Goal: Task Accomplishment & Management: Use online tool/utility

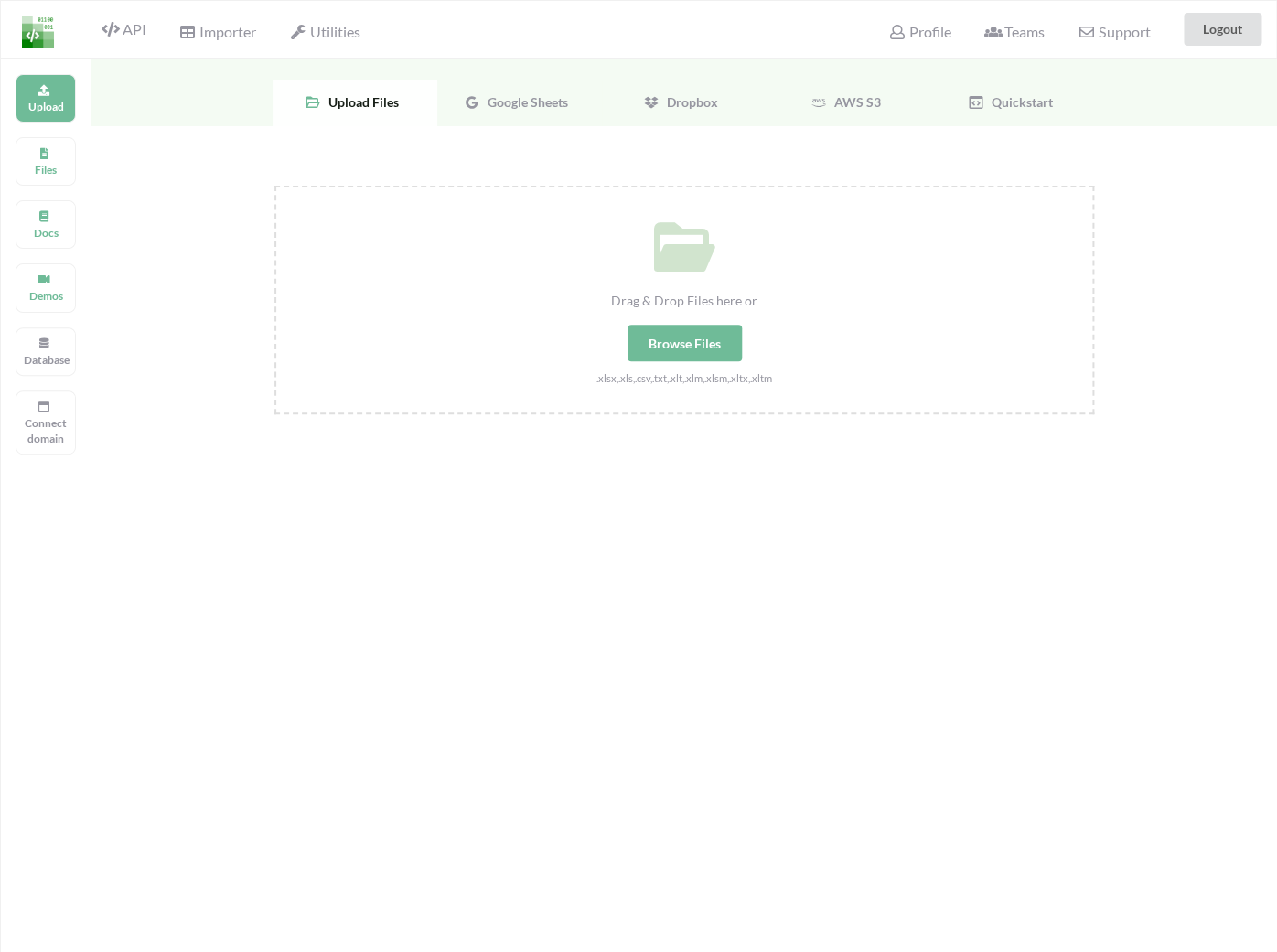
click at [481, 122] on div "Google Sheets" at bounding box center [519, 104] width 164 height 46
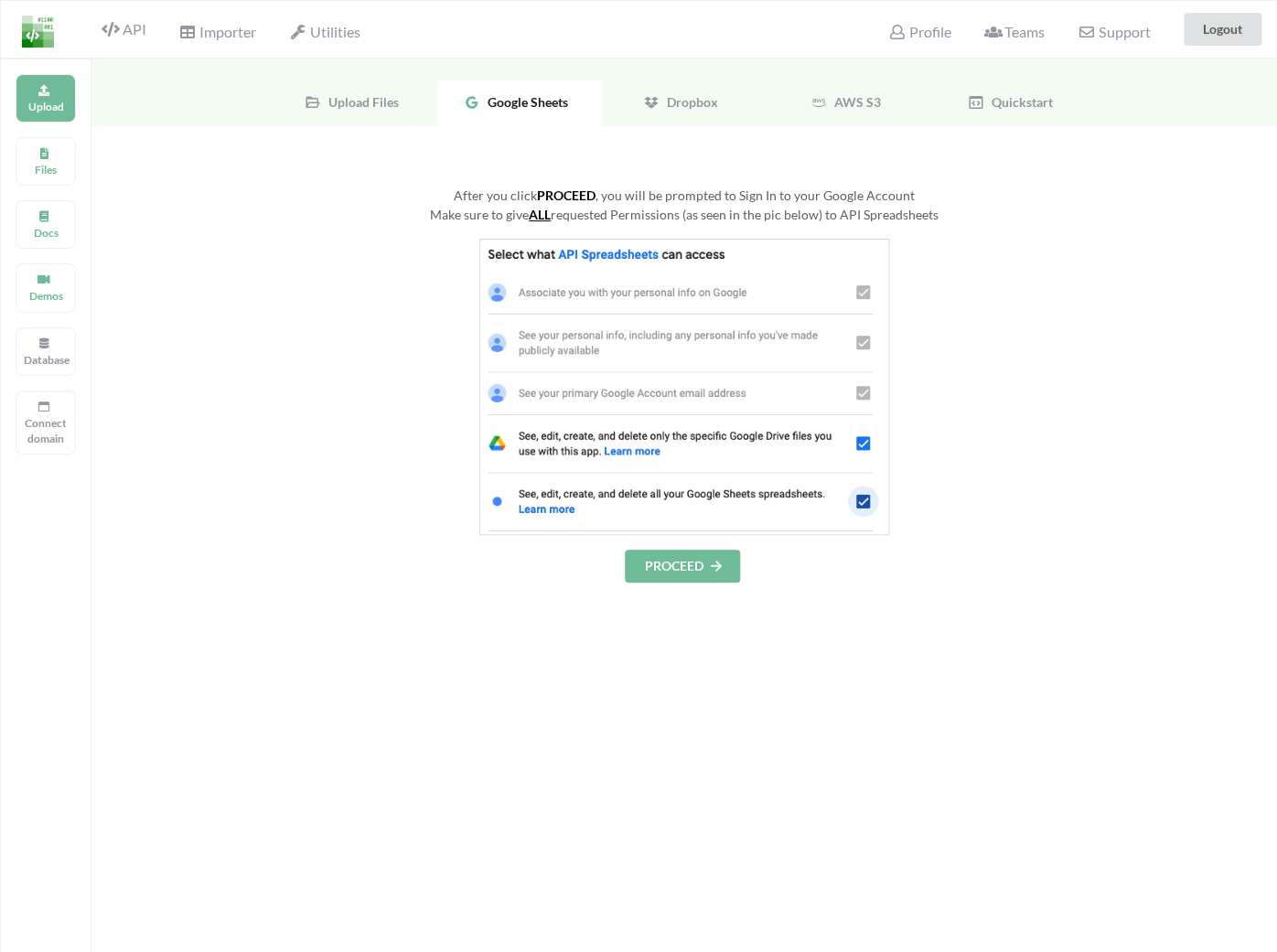
click at [706, 557] on button "PROCEED" at bounding box center [682, 566] width 115 height 33
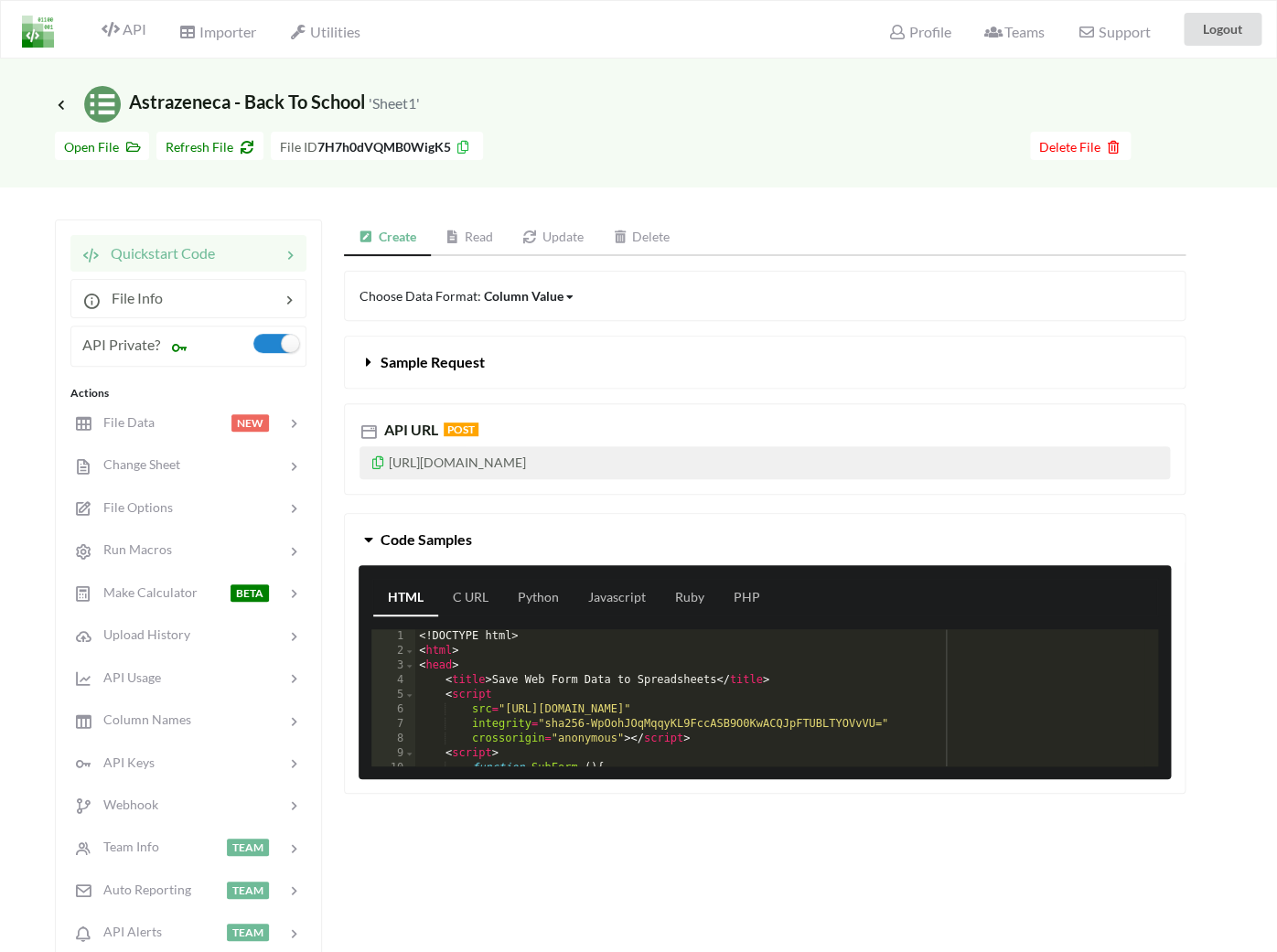
click at [595, 463] on p "[URL][DOMAIN_NAME]" at bounding box center [764, 463] width 810 height 33
copy icon
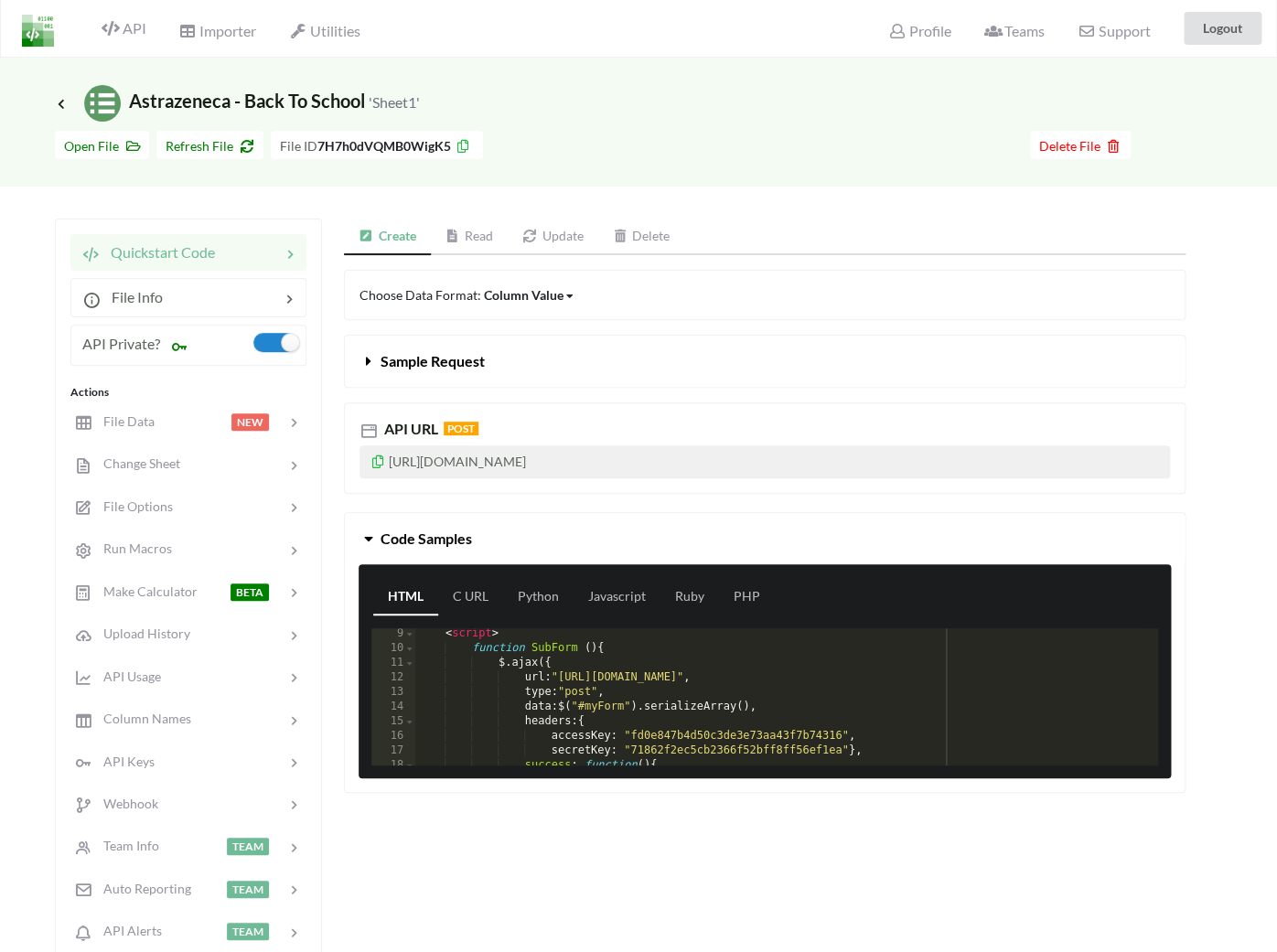
scroll to position [145, 0]
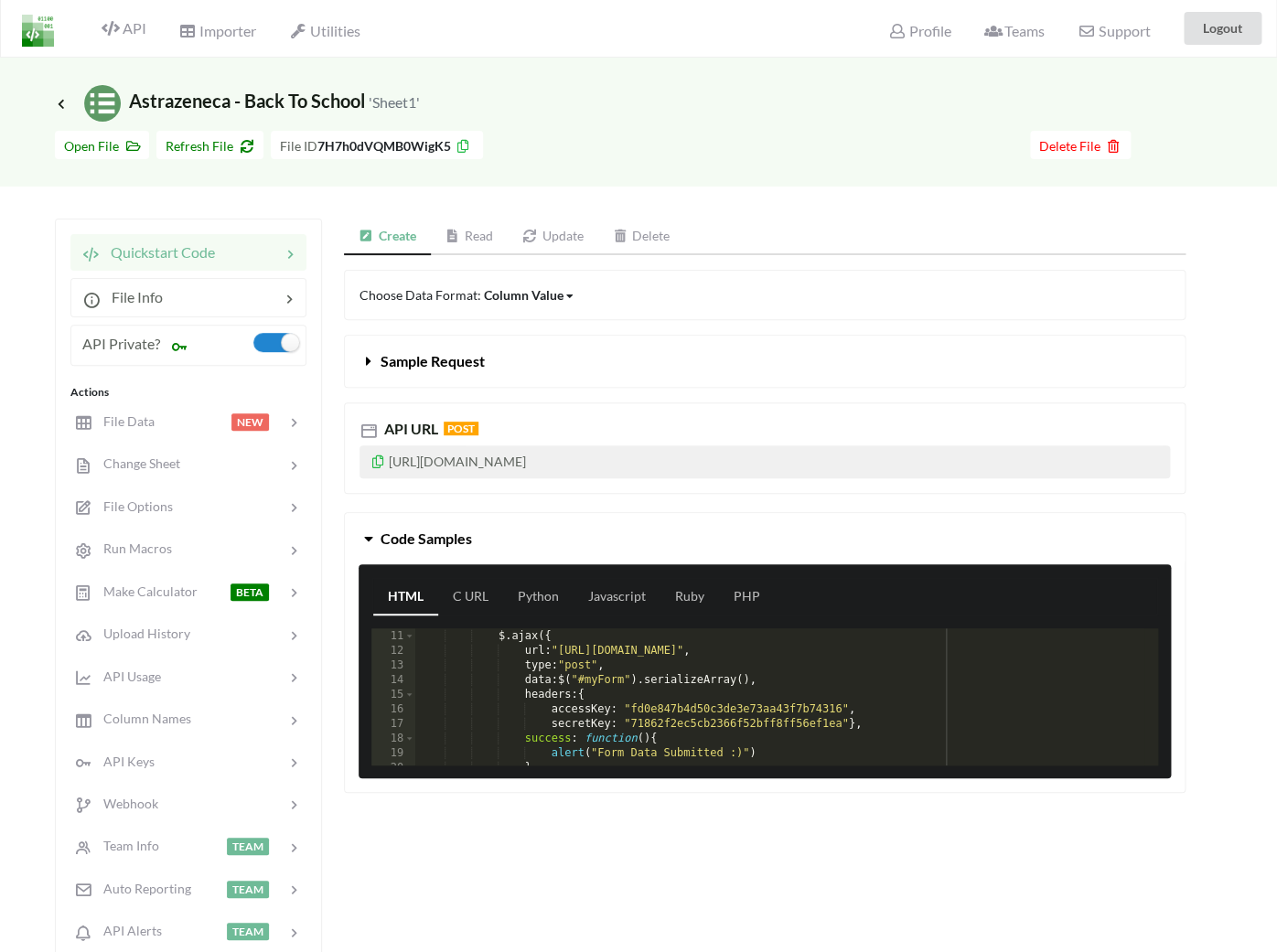
click at [572, 455] on p "[URL][DOMAIN_NAME]" at bounding box center [764, 462] width 810 height 33
copy icon
click at [546, 297] on div "Column Value" at bounding box center [524, 295] width 80 height 19
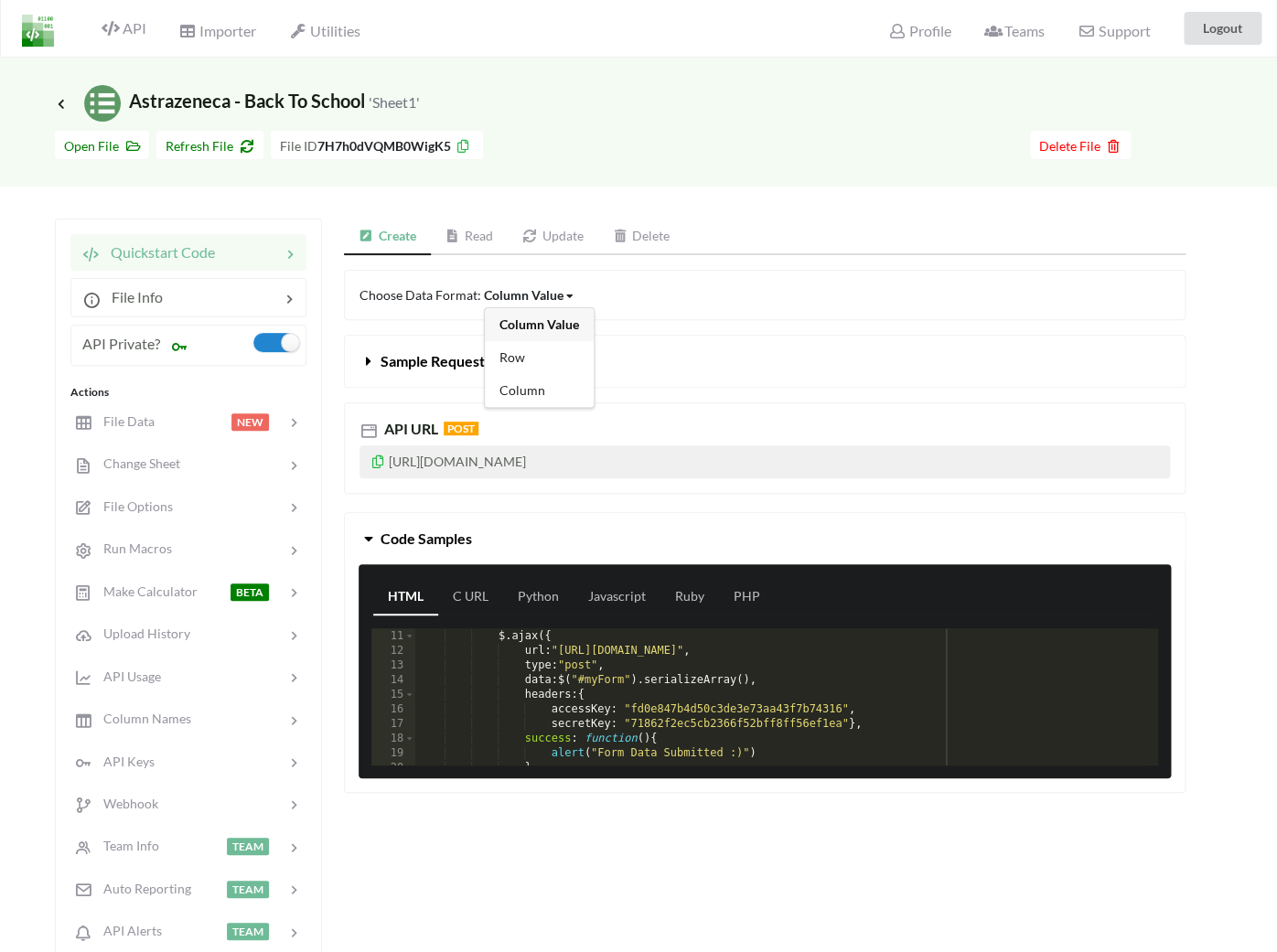
click at [546, 297] on div "Column Value" at bounding box center [524, 295] width 80 height 19
click at [508, 353] on button "Sample Request" at bounding box center [765, 360] width 840 height 51
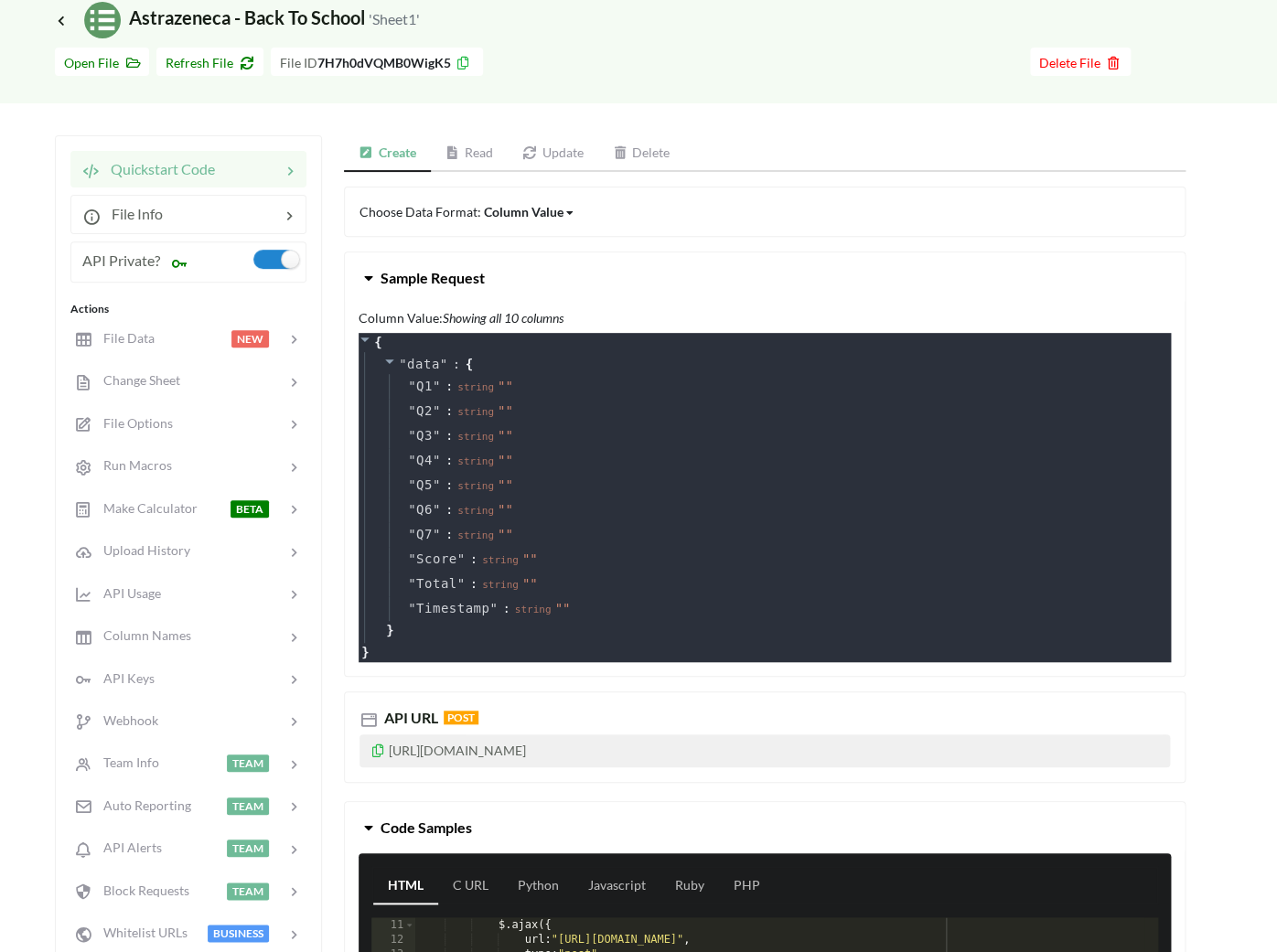
scroll to position [83, 0]
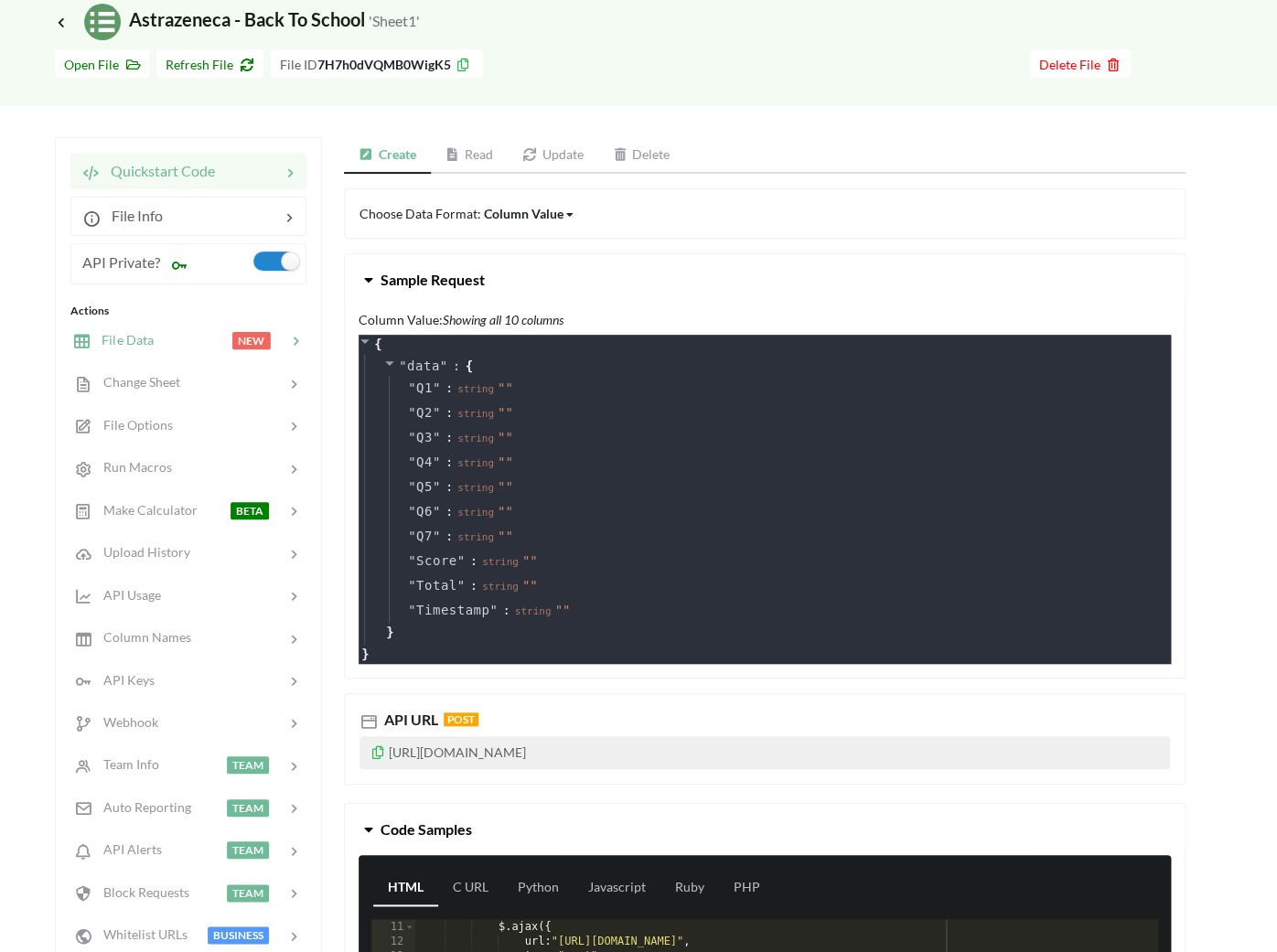
click at [101, 354] on div "File Data NEW" at bounding box center [187, 339] width 240 height 43
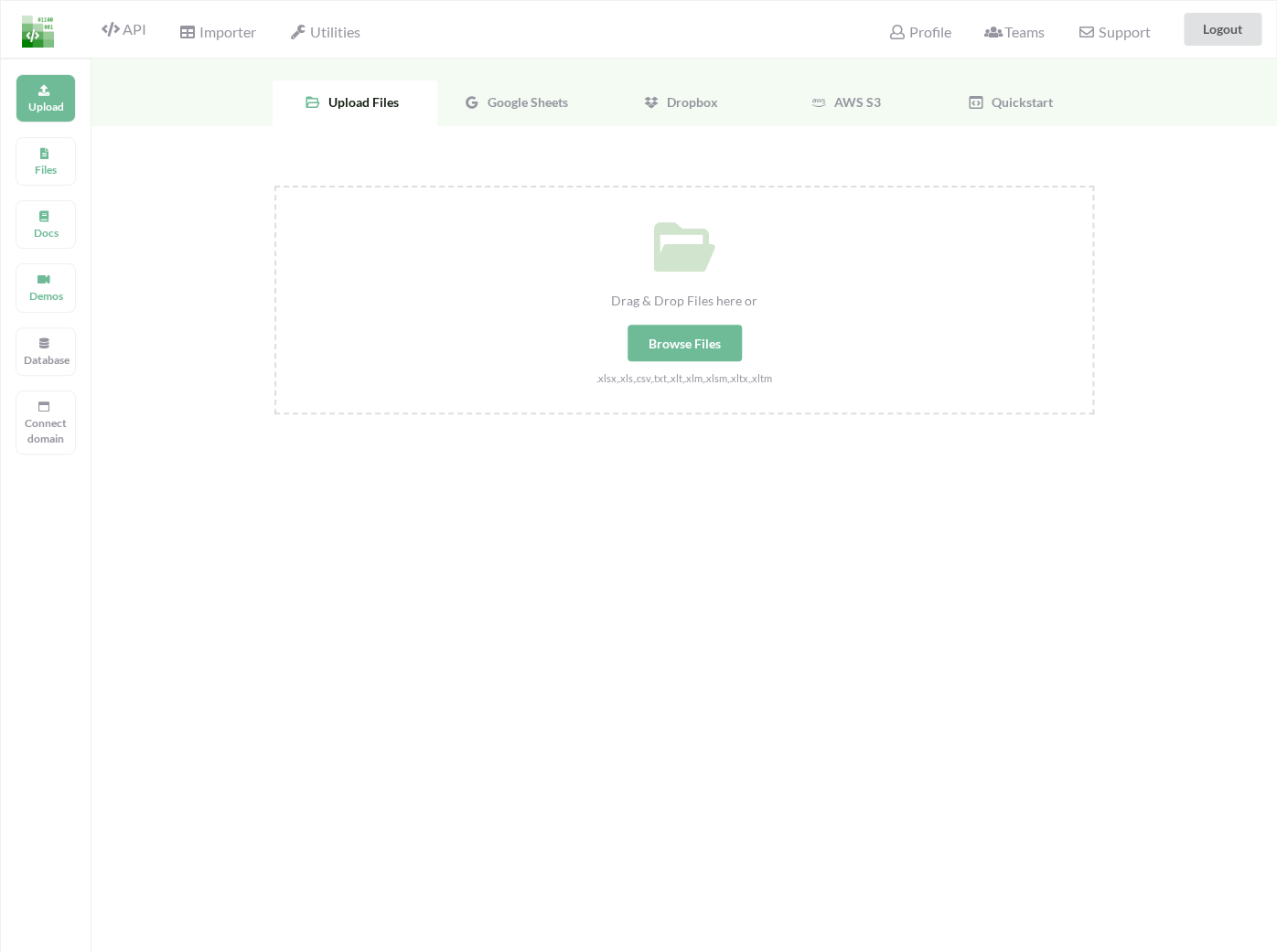
click at [60, 44] on div at bounding box center [34, 29] width 65 height 57
click at [120, 43] on div "API" at bounding box center [116, 29] width 83 height 35
click at [136, 20] on div "API" at bounding box center [116, 29] width 83 height 35
click at [124, 26] on span "API" at bounding box center [124, 31] width 44 height 22
click at [52, 172] on p "Files" at bounding box center [46, 169] width 44 height 15
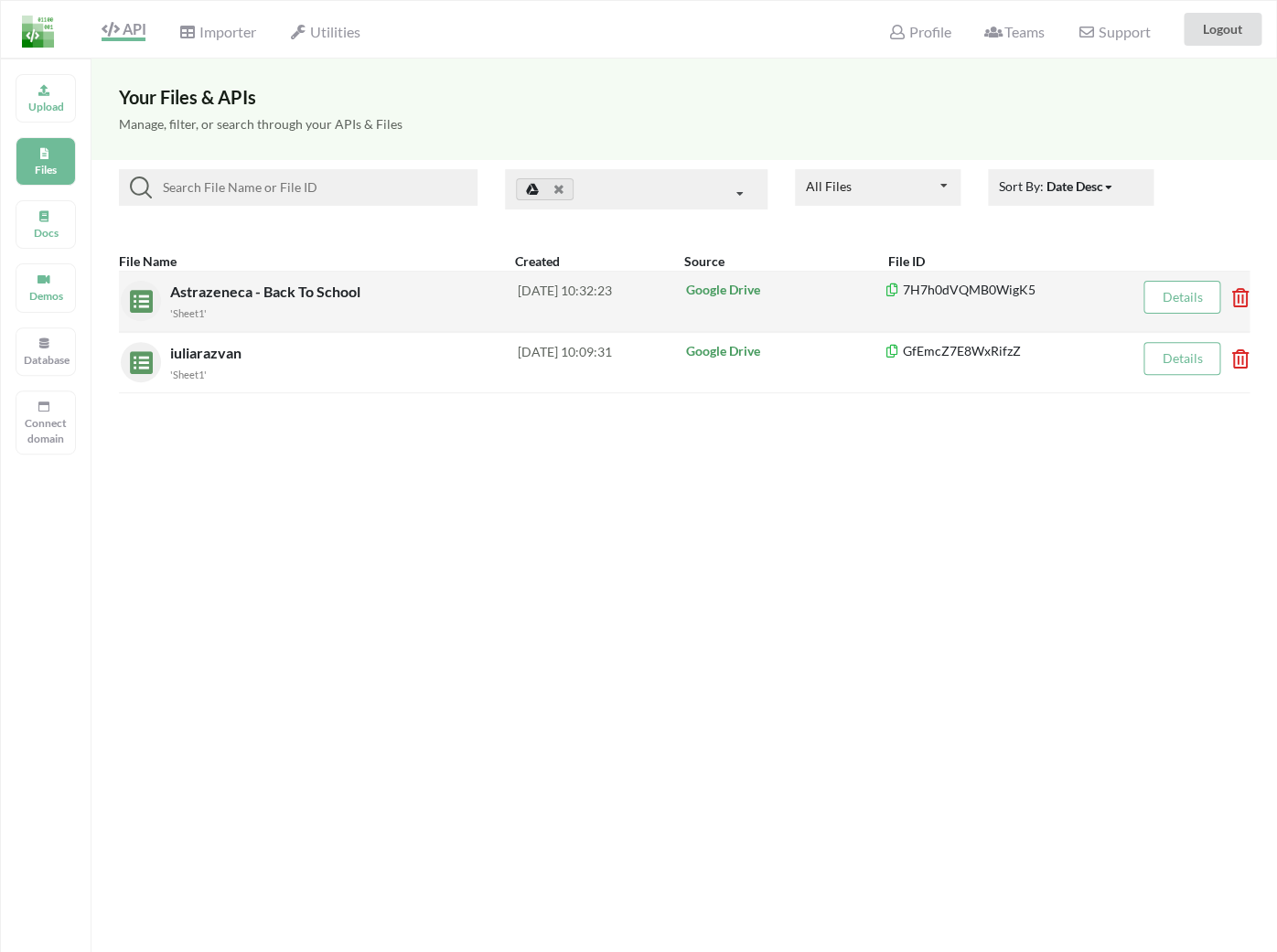
click at [251, 297] on span "Astrazeneca - Back To School" at bounding box center [267, 291] width 194 height 17
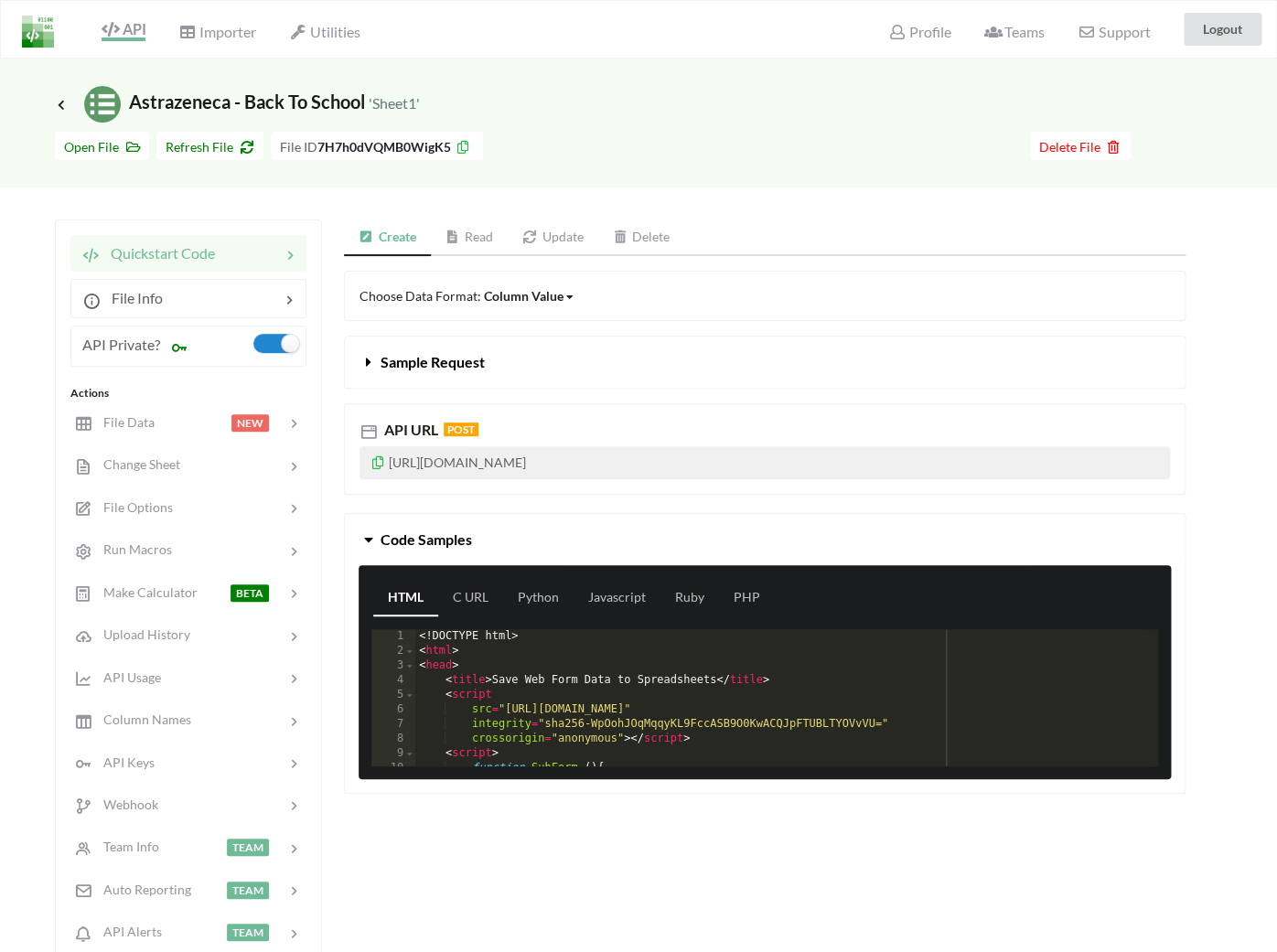
click at [463, 456] on p "[URL][DOMAIN_NAME]" at bounding box center [764, 463] width 810 height 33
copy icon
click at [464, 365] on span "Sample Request" at bounding box center [431, 361] width 105 height 17
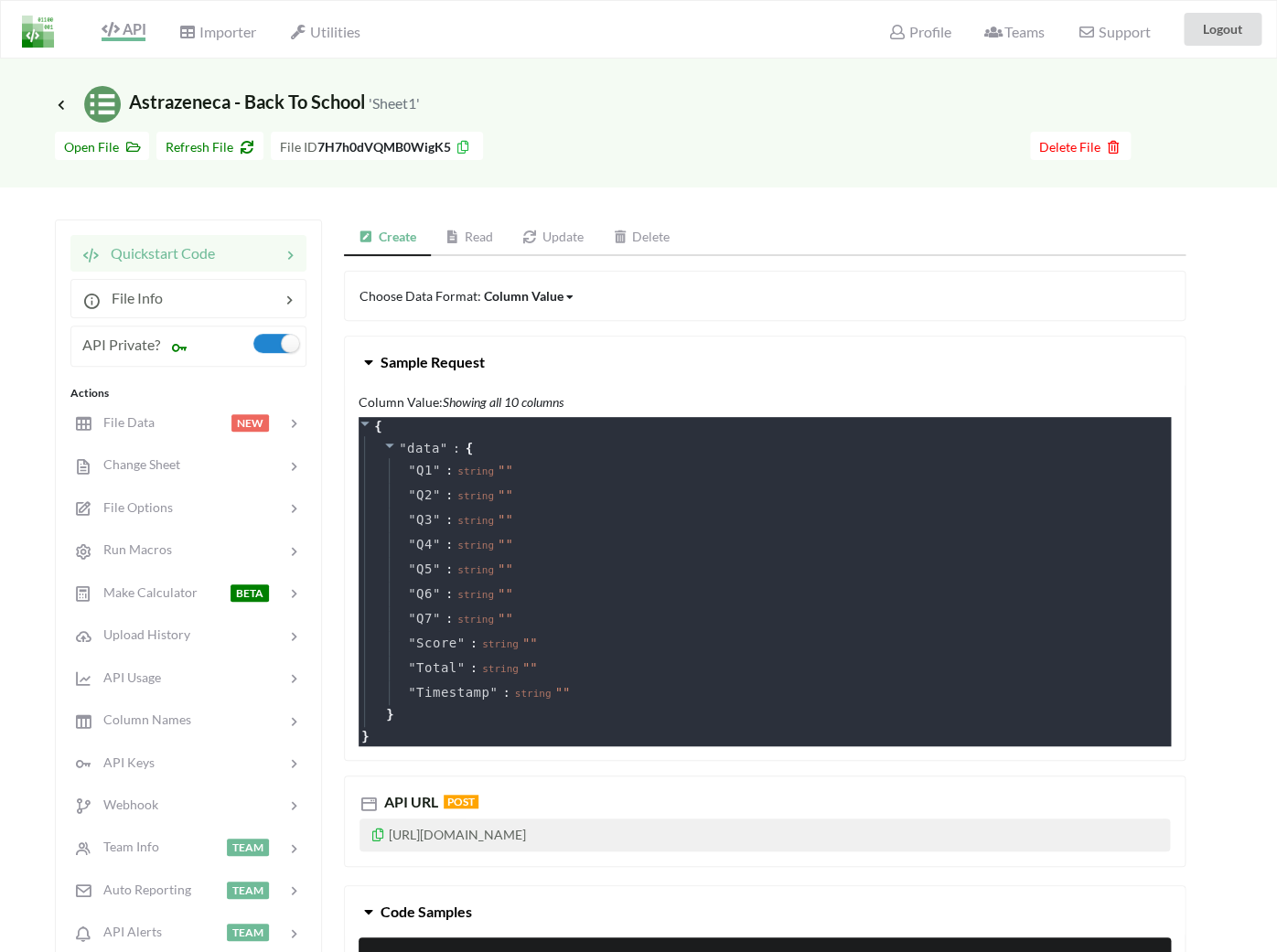
click at [464, 365] on span "Sample Request" at bounding box center [431, 361] width 105 height 17
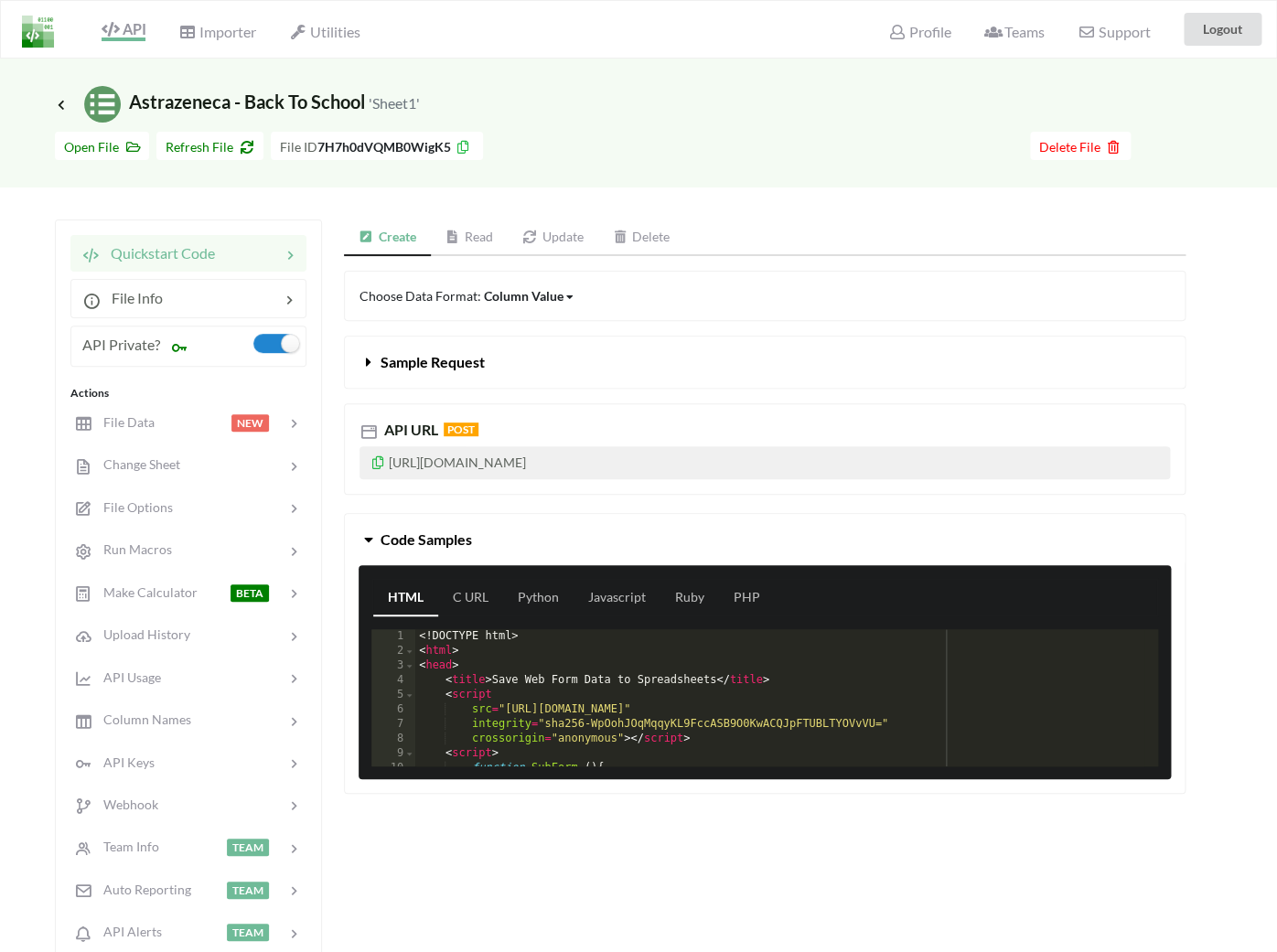
click at [724, 438] on div "API URL POST" at bounding box center [764, 429] width 810 height 22
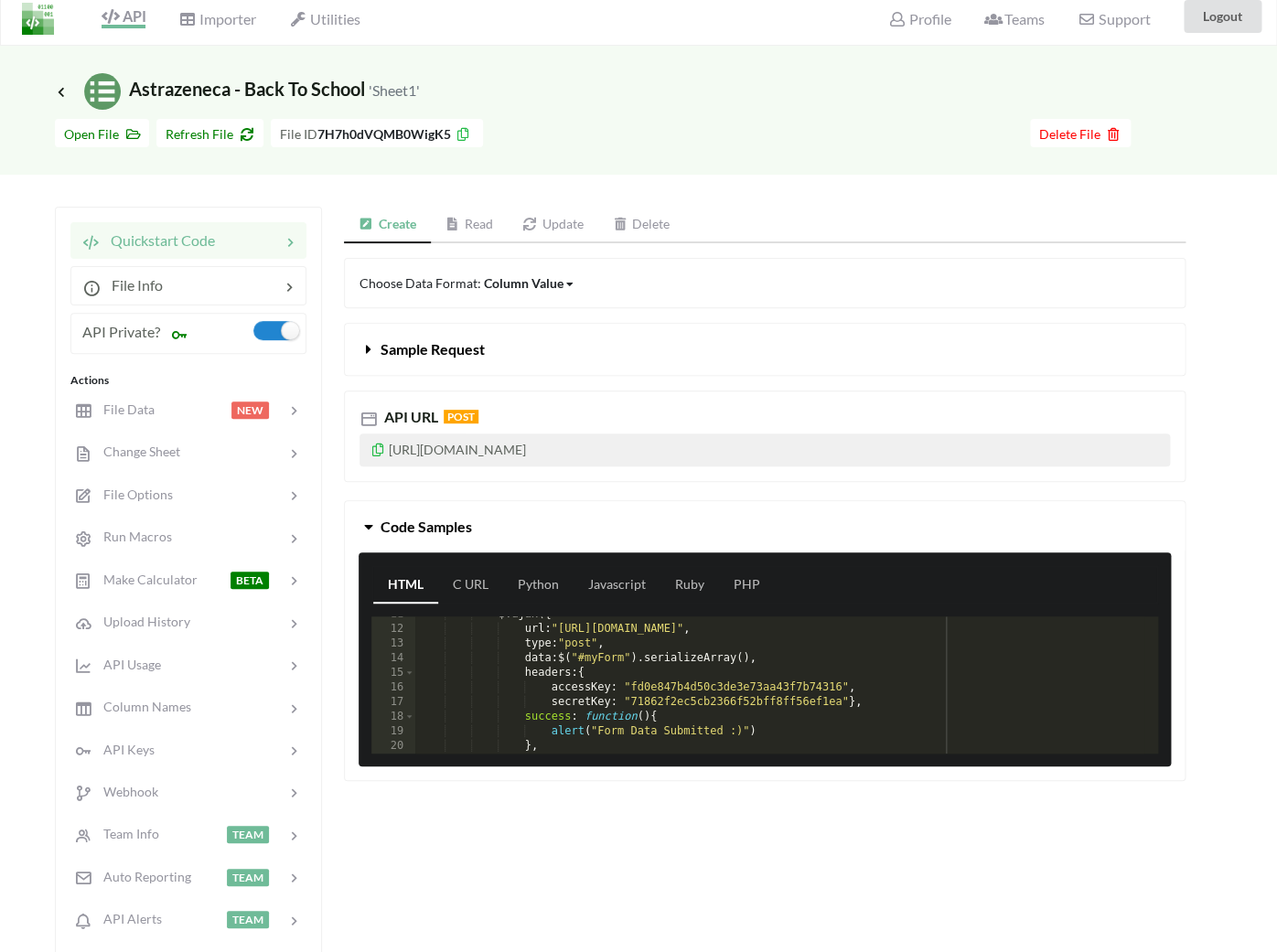
scroll to position [157, 0]
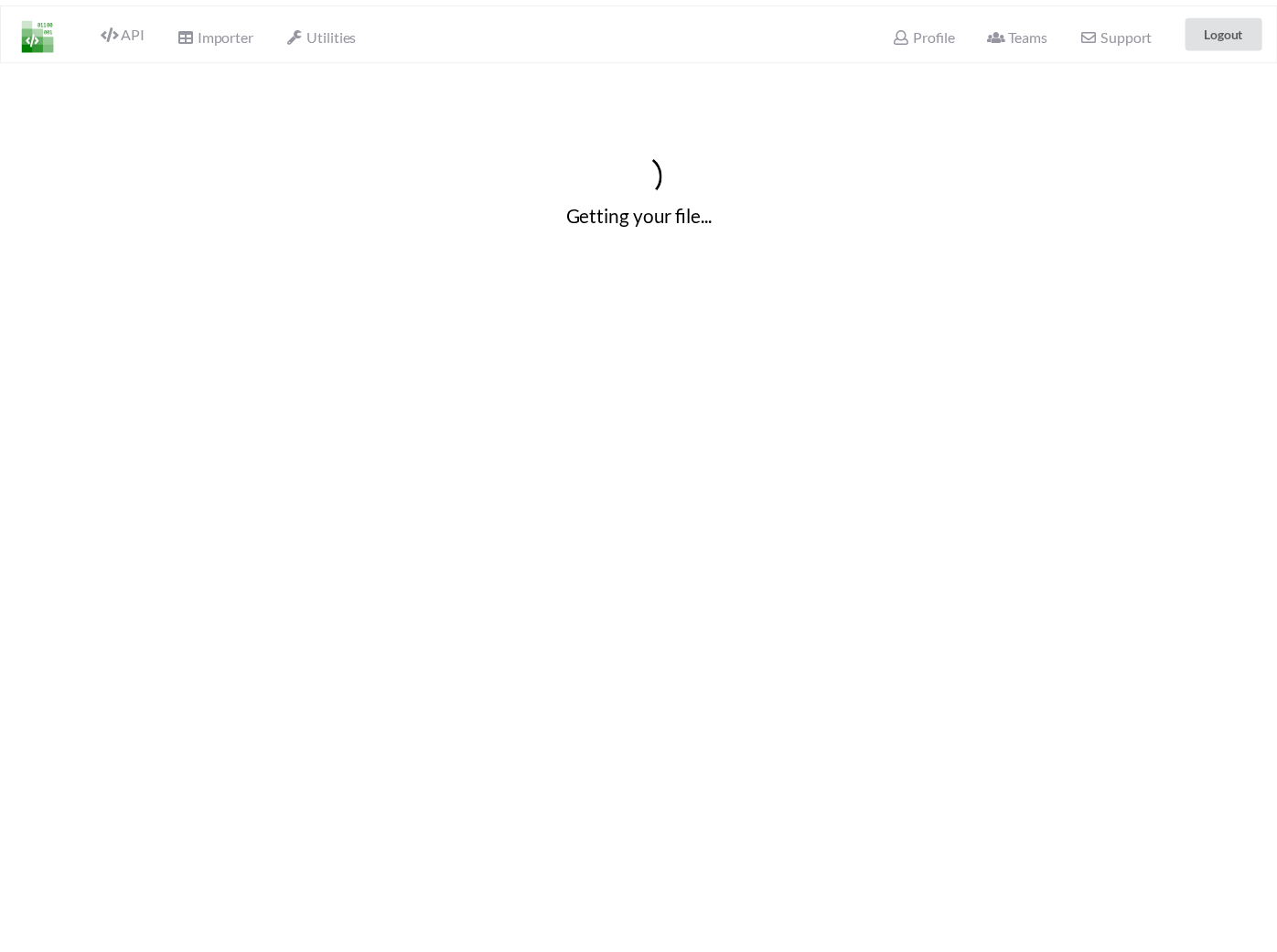
scroll to position [12, 0]
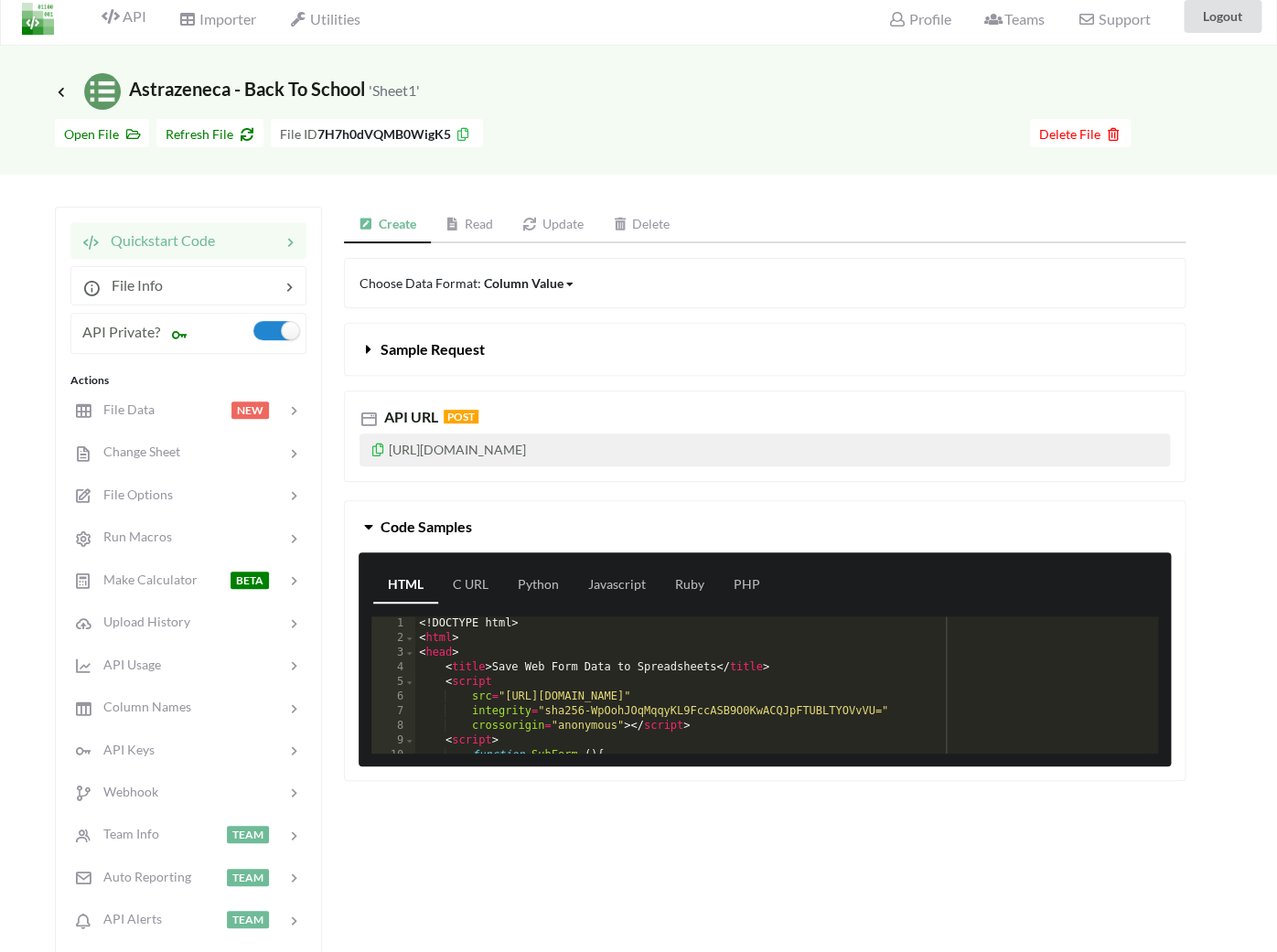
click at [448, 356] on span "Sample Request" at bounding box center [431, 349] width 105 height 17
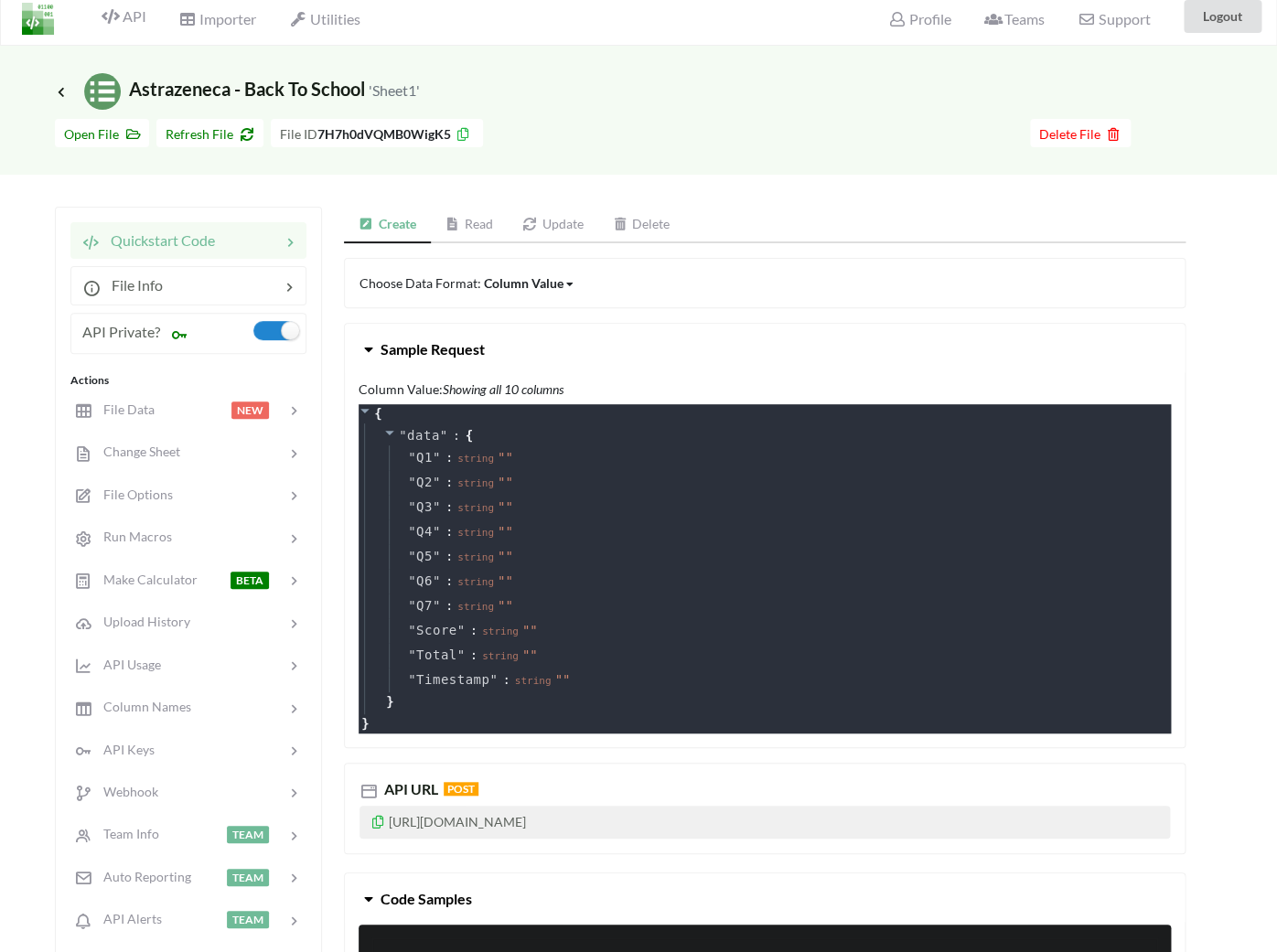
click at [448, 356] on span "Sample Request" at bounding box center [431, 349] width 105 height 17
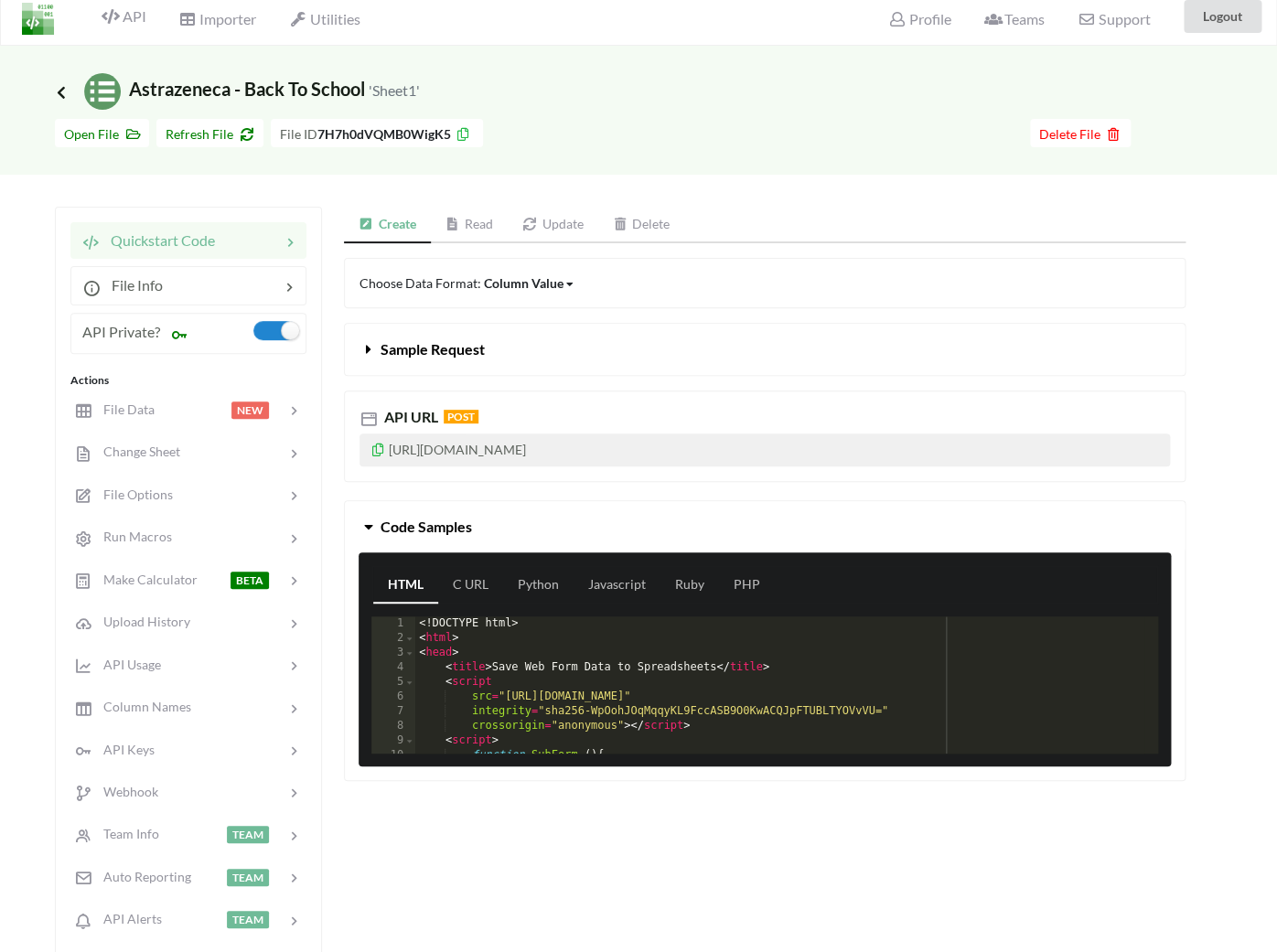
click at [61, 95] on icon at bounding box center [61, 91] width 16 height 14
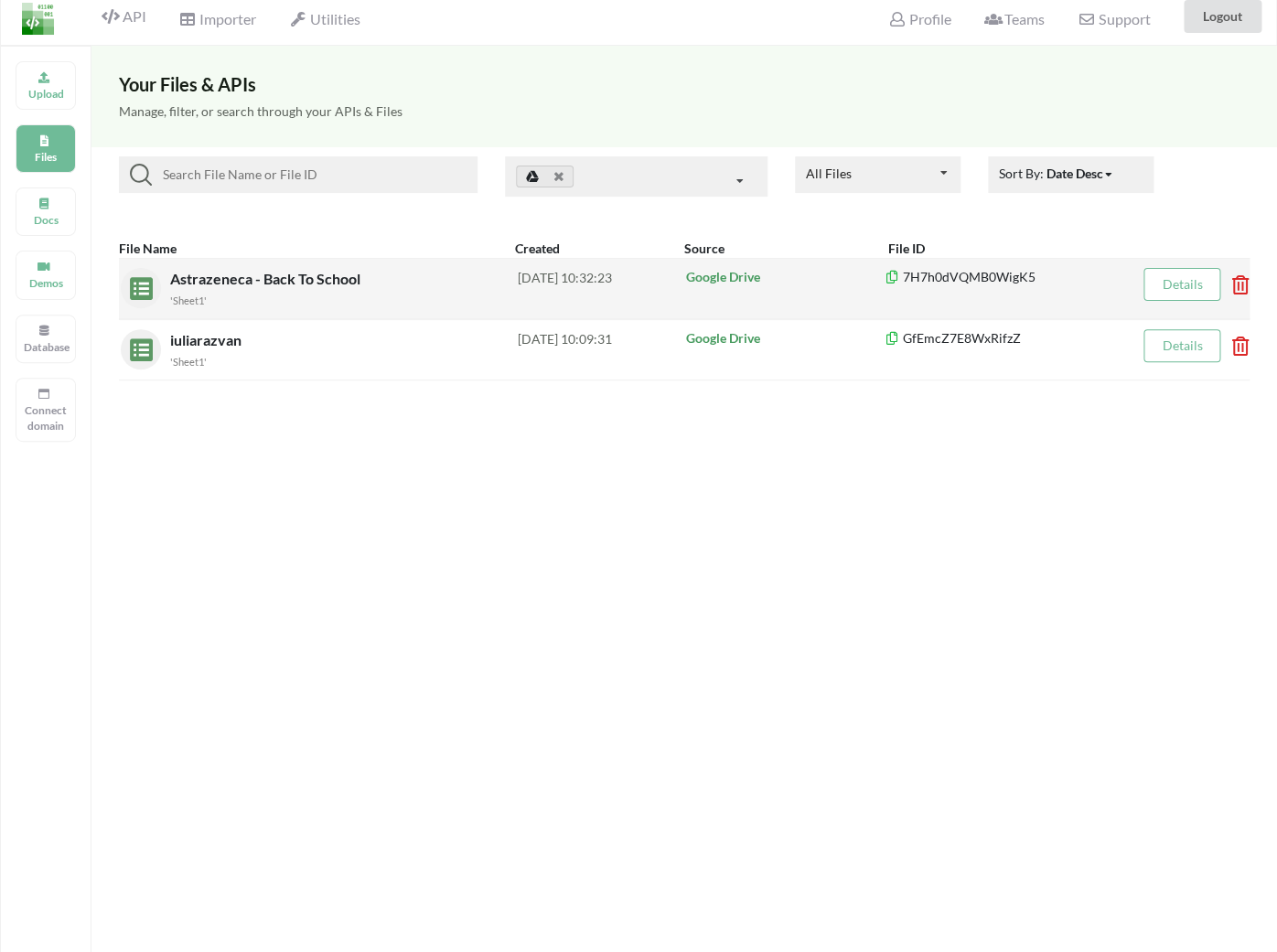
click at [1235, 281] on icon at bounding box center [1234, 280] width 6 height 8
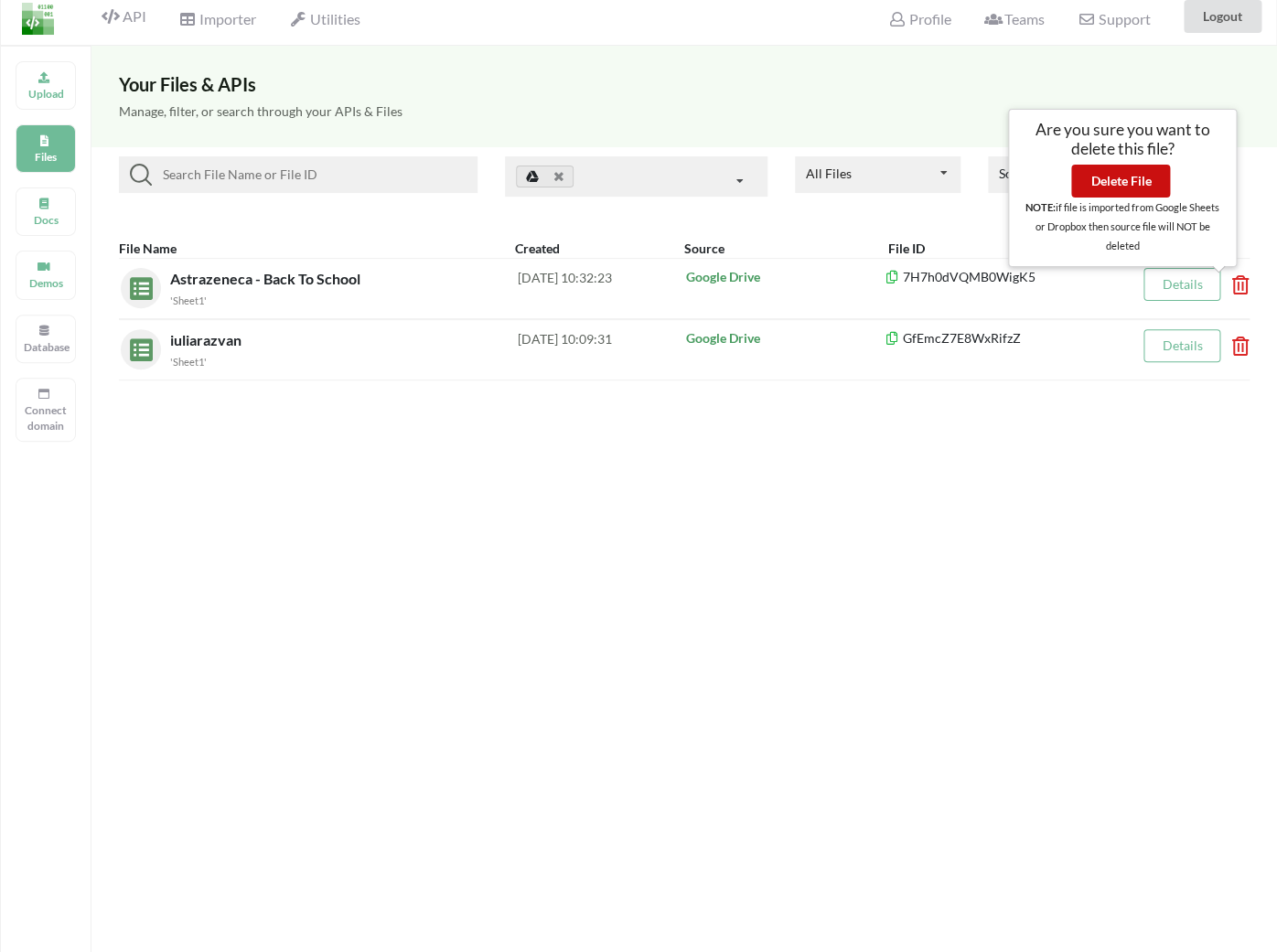
click at [1135, 180] on button "Delete File" at bounding box center [1120, 181] width 99 height 33
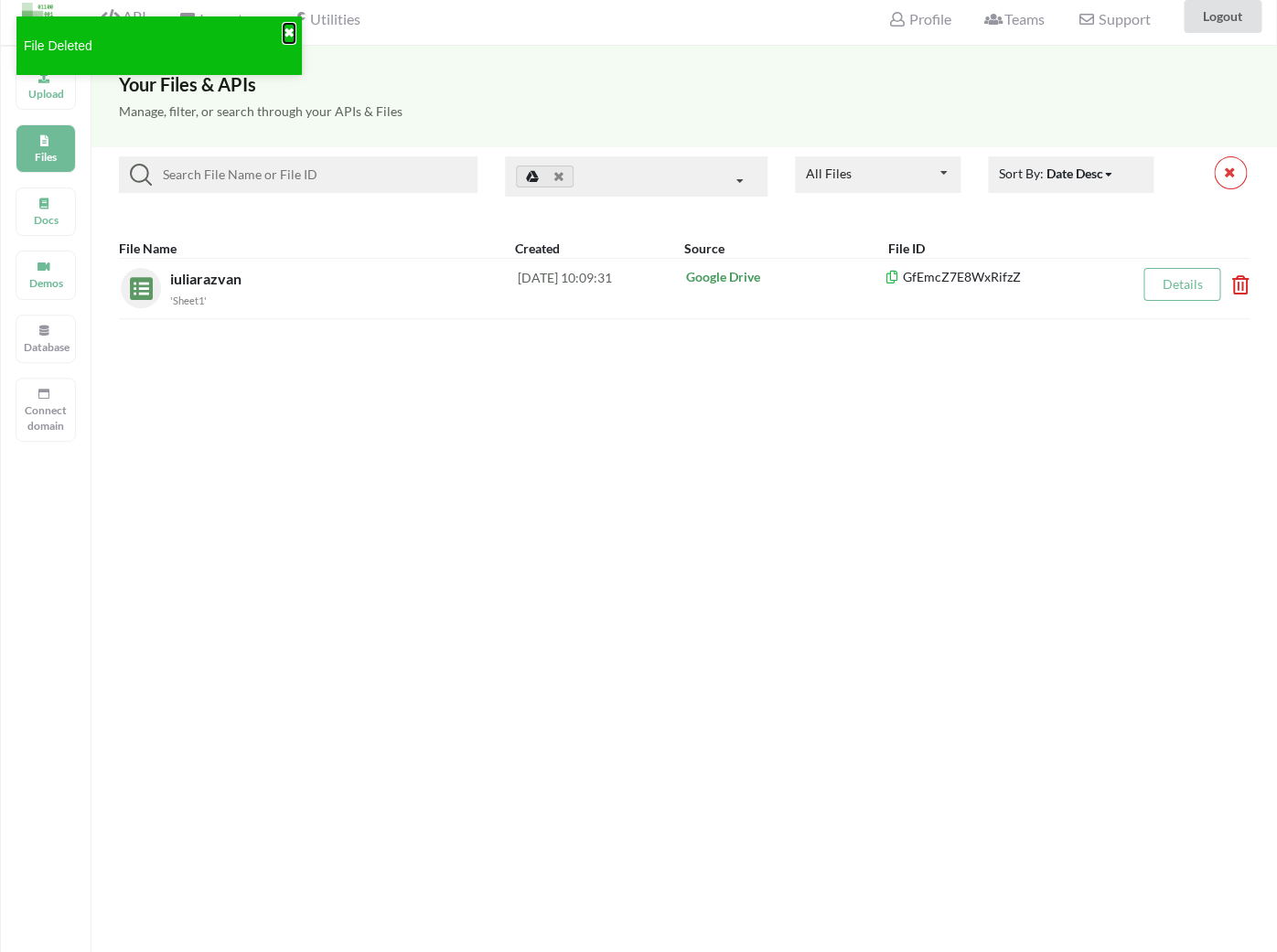
click at [289, 36] on button "✖" at bounding box center [288, 34] width 11 height 19
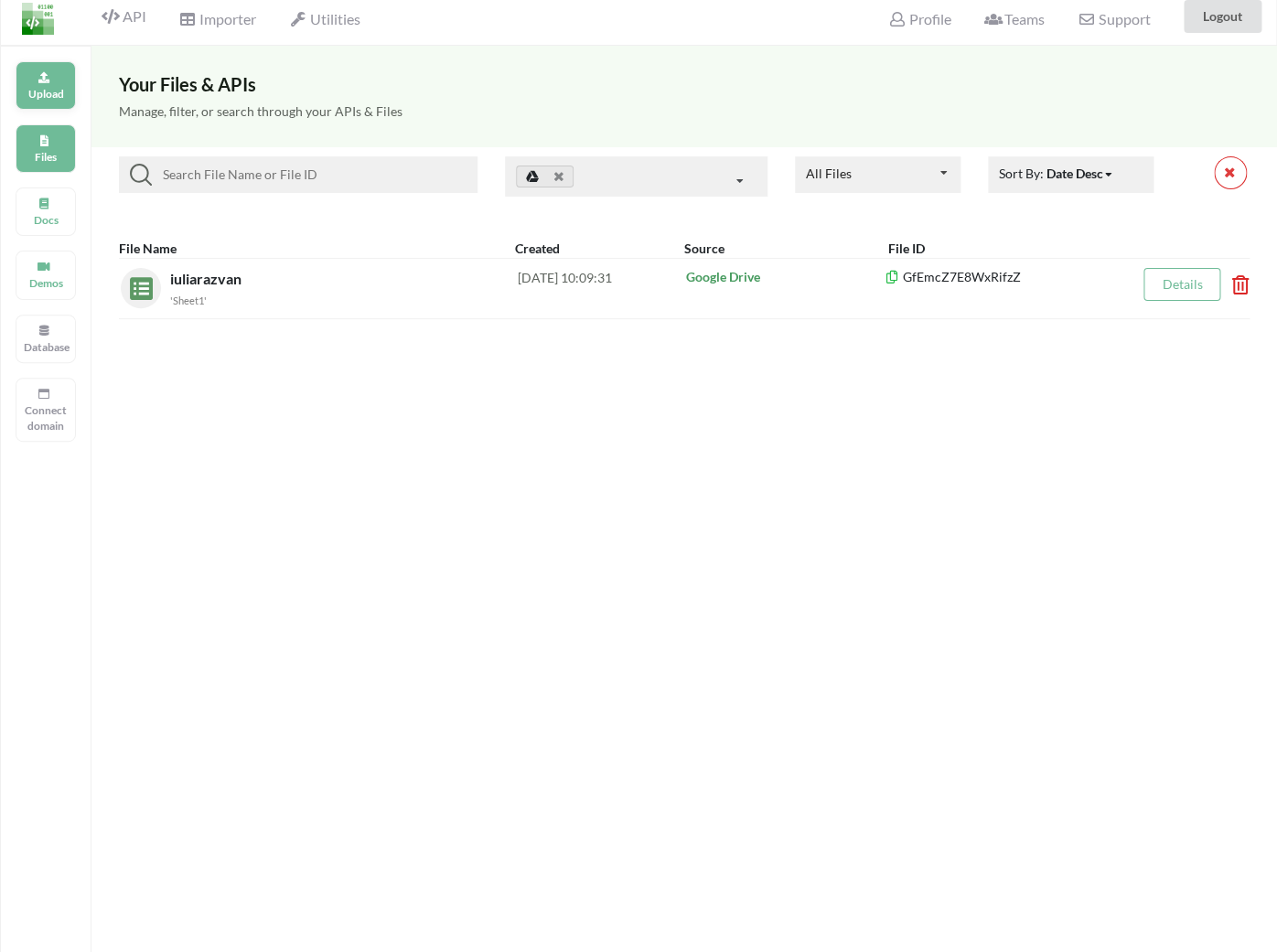
click at [49, 100] on p "Upload" at bounding box center [46, 93] width 44 height 15
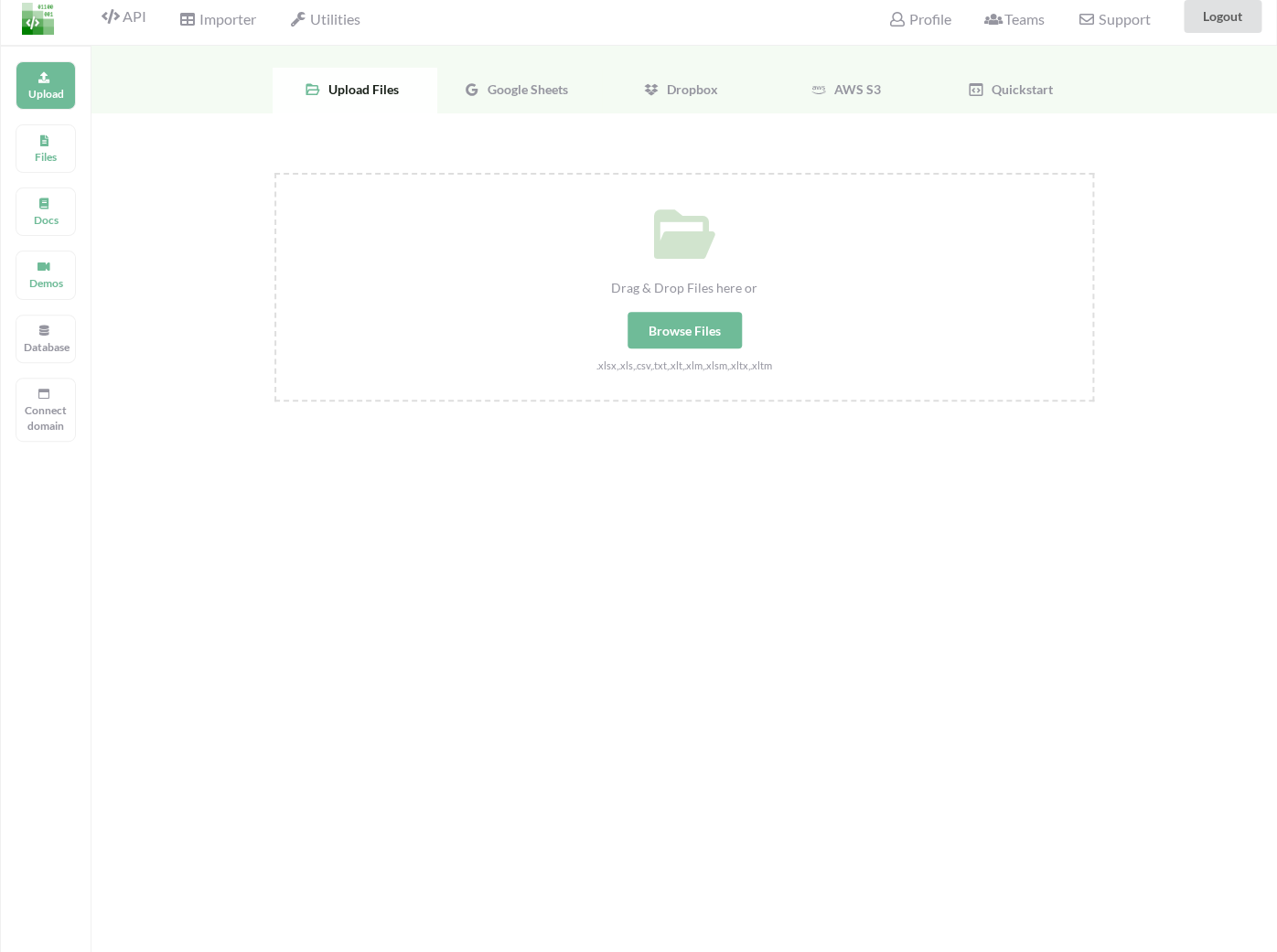
click at [537, 74] on div "Google Sheets" at bounding box center [519, 90] width 164 height 46
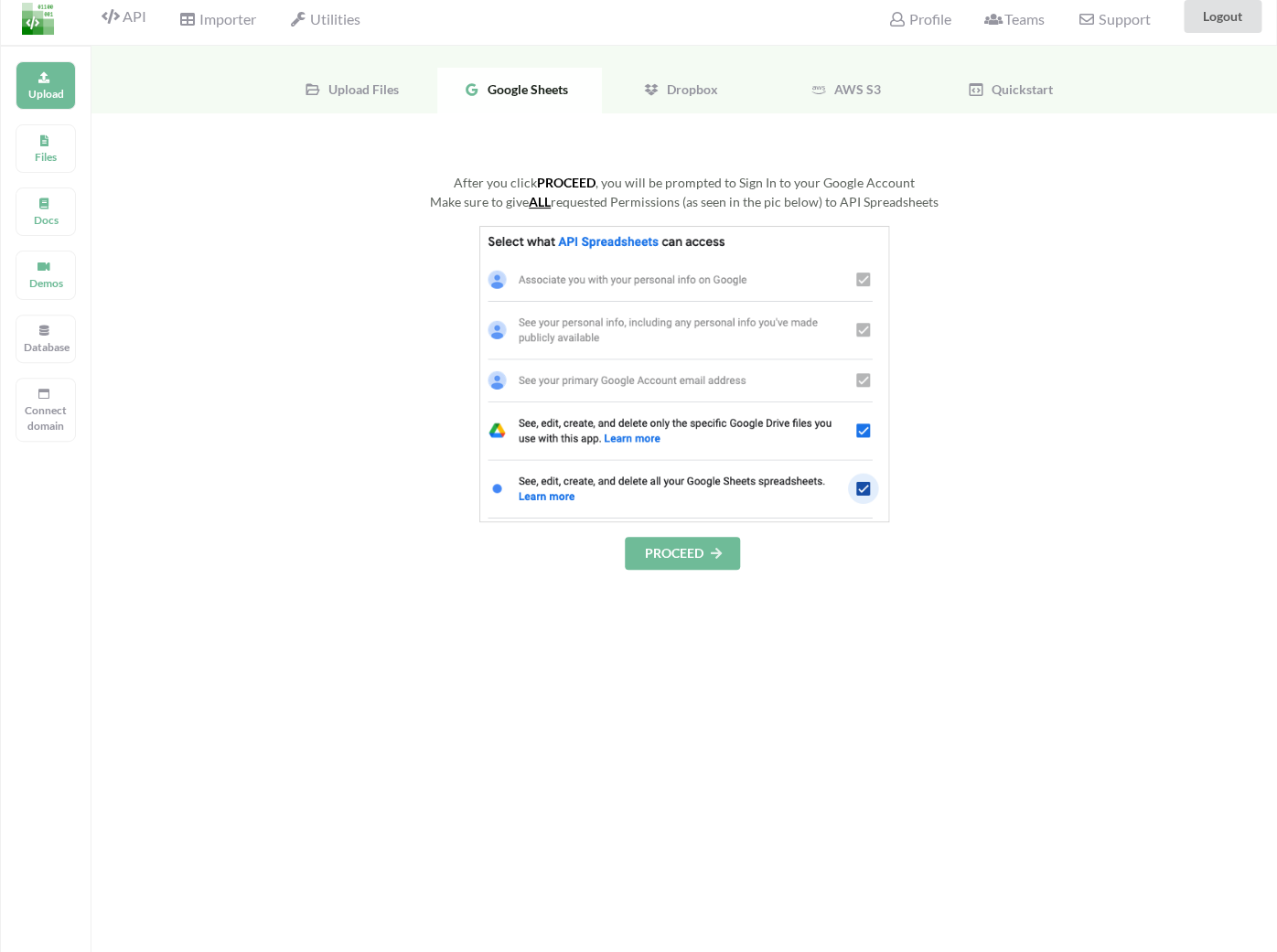
click at [684, 552] on button "PROCEED" at bounding box center [682, 553] width 115 height 33
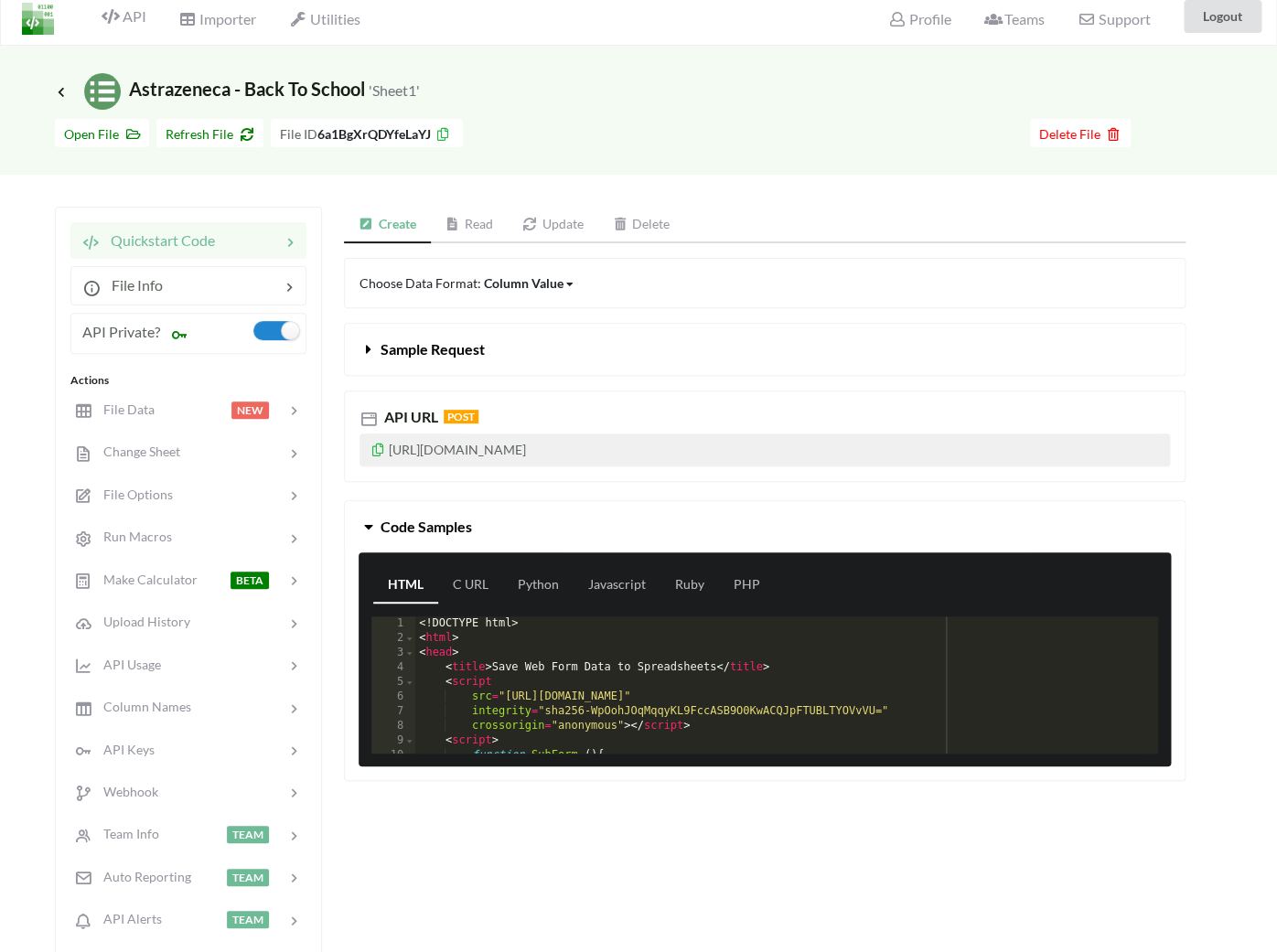
click at [461, 450] on p "[URL][DOMAIN_NAME]" at bounding box center [764, 450] width 810 height 33
copy icon
click at [544, 165] on div "Go To Files page Download hidden Open File Refresh File File ID 6a1BgXrQDYfeLaY…" at bounding box center [638, 142] width 1277 height 65
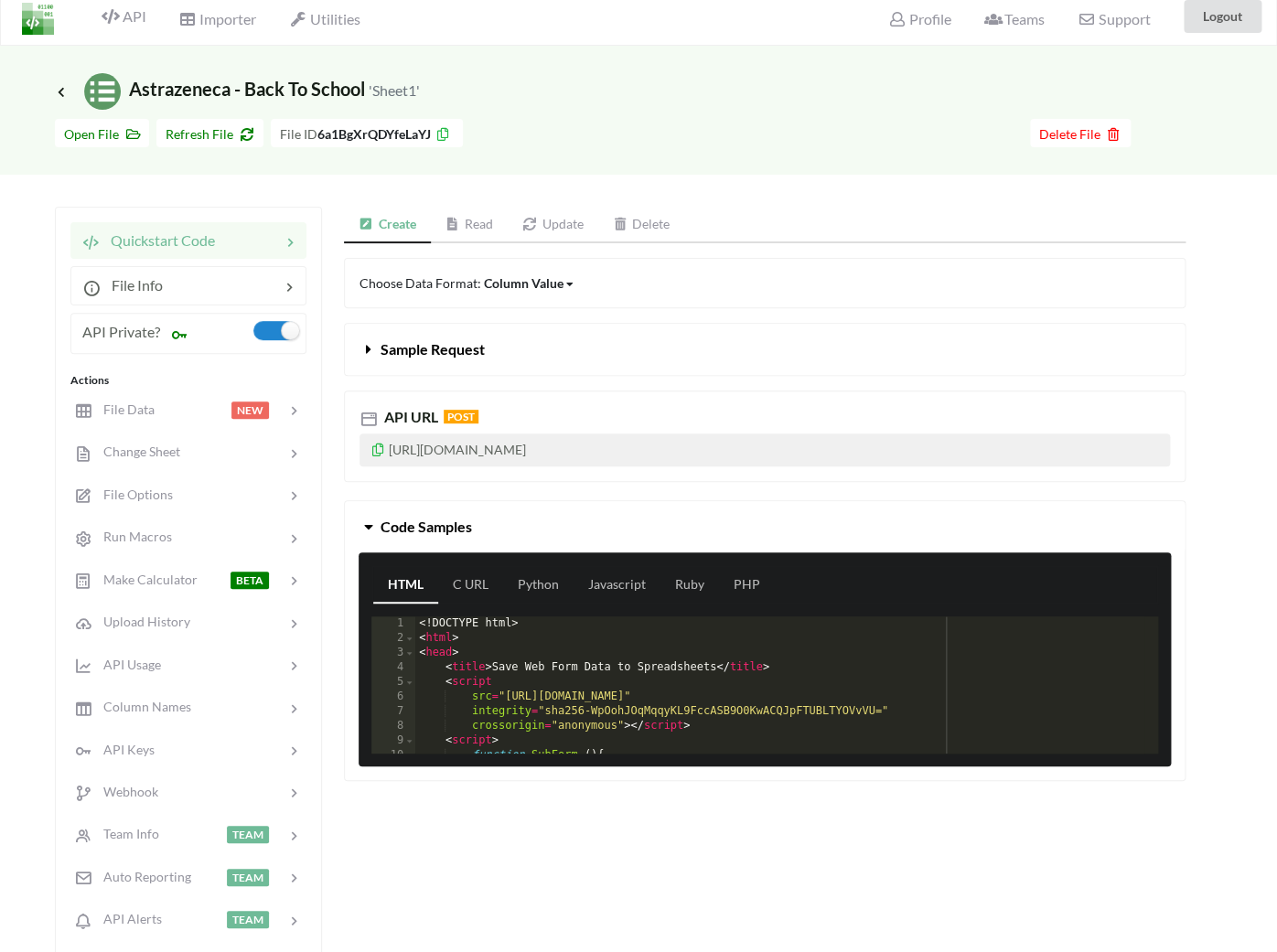
click at [495, 330] on button "Sample Request" at bounding box center [765, 349] width 840 height 51
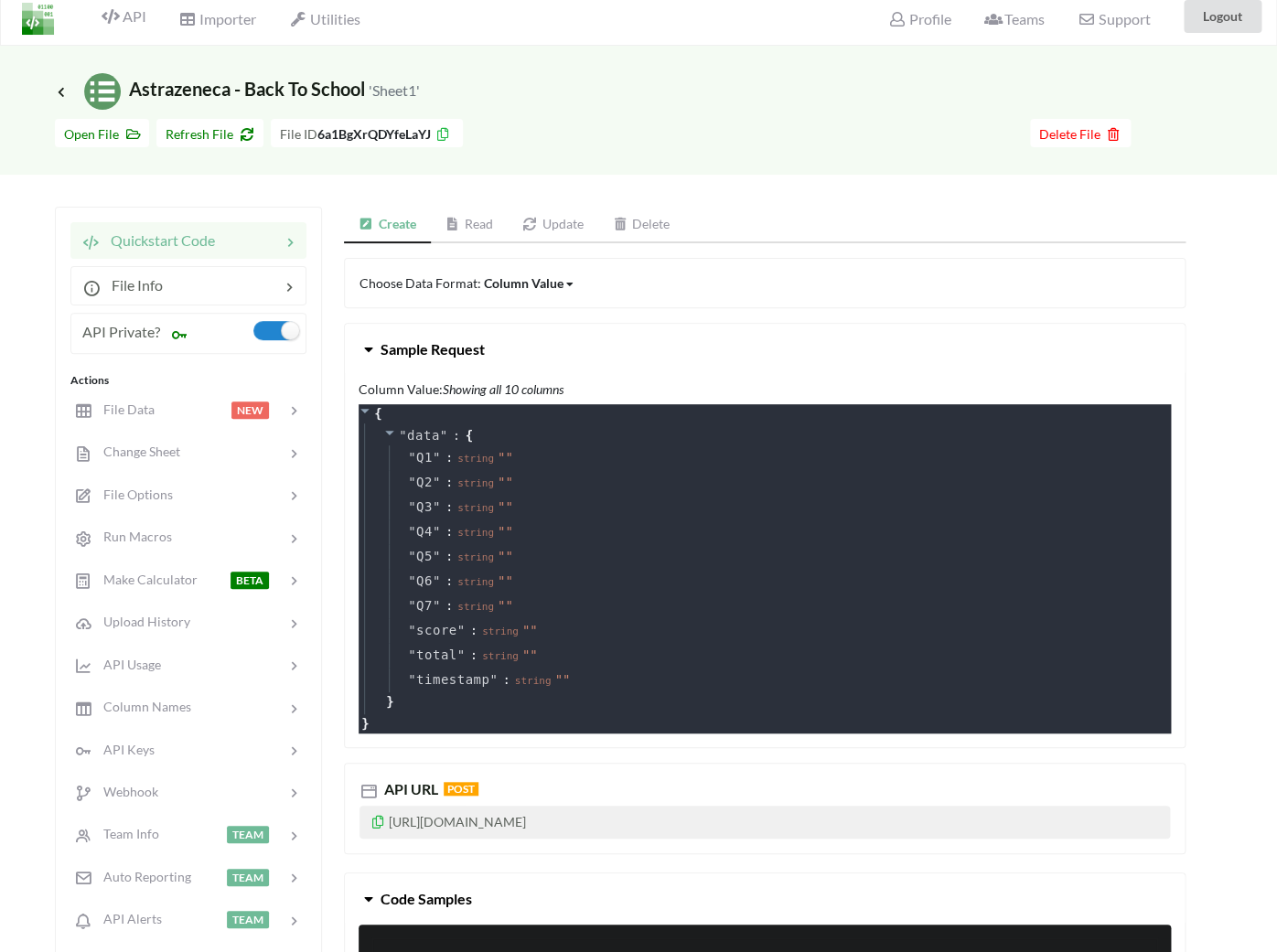
click at [489, 334] on button "Sample Request" at bounding box center [765, 349] width 840 height 51
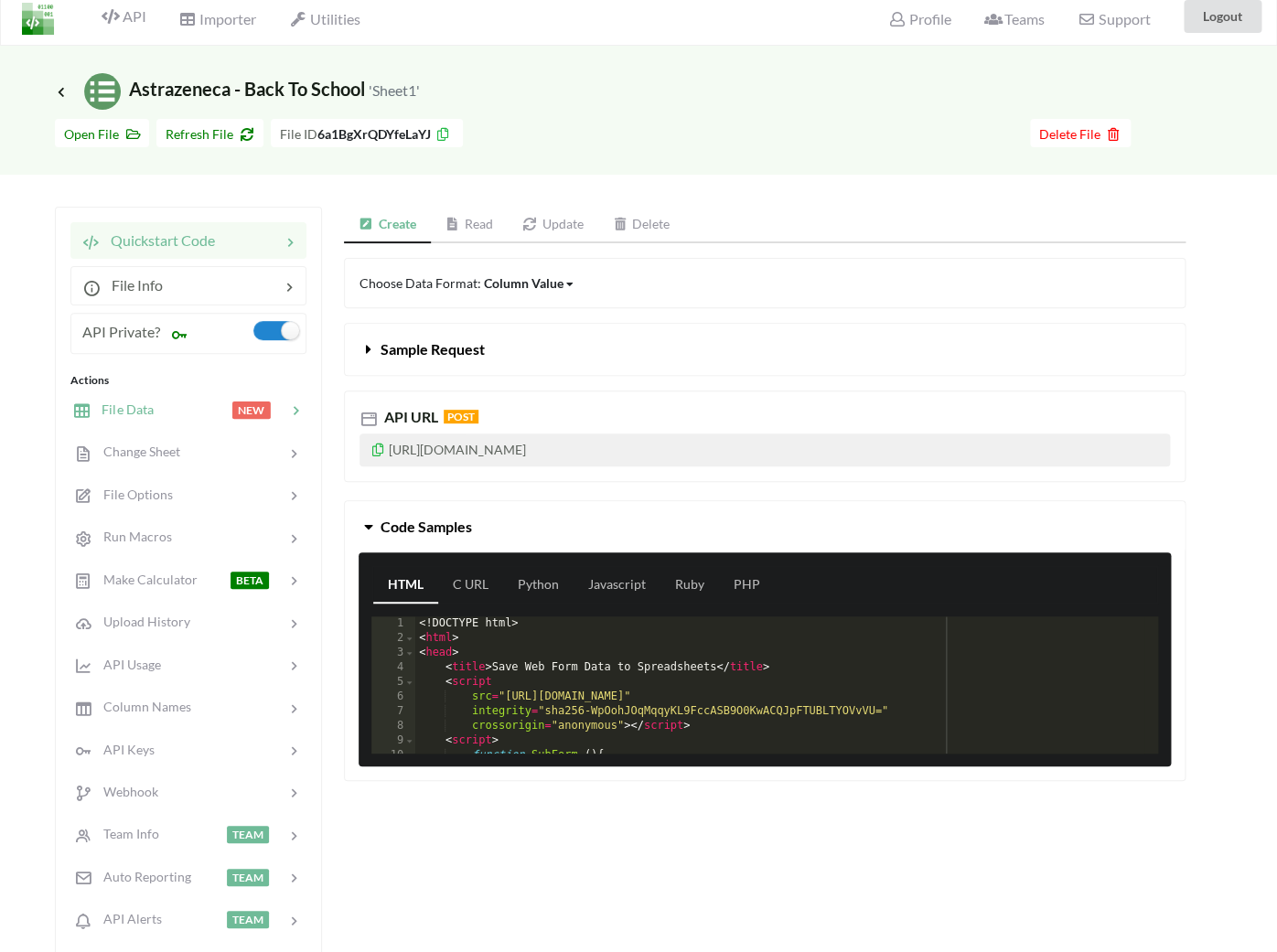
click at [168, 403] on div at bounding box center [192, 410] width 78 height 21
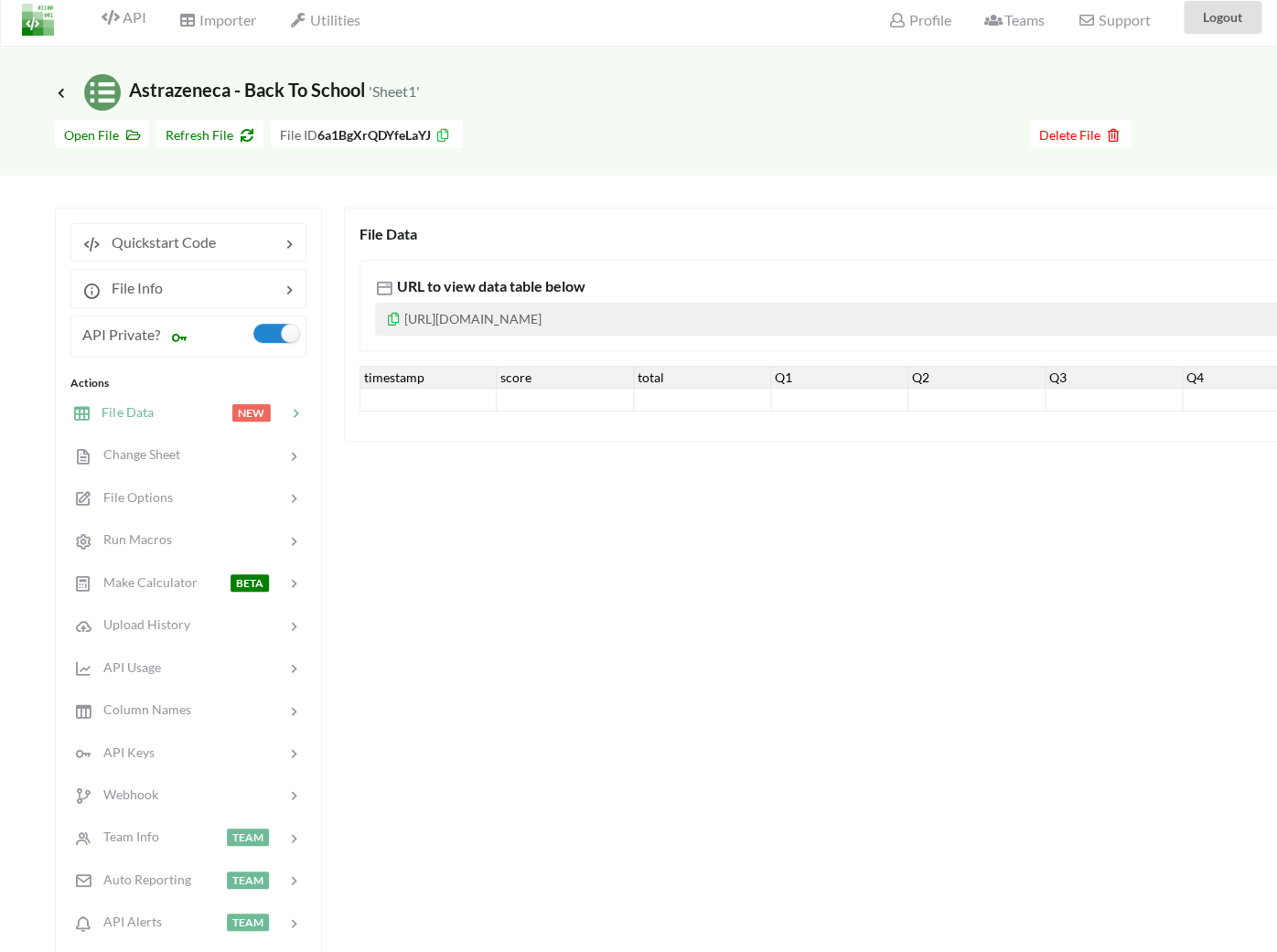
scroll to position [68, 0]
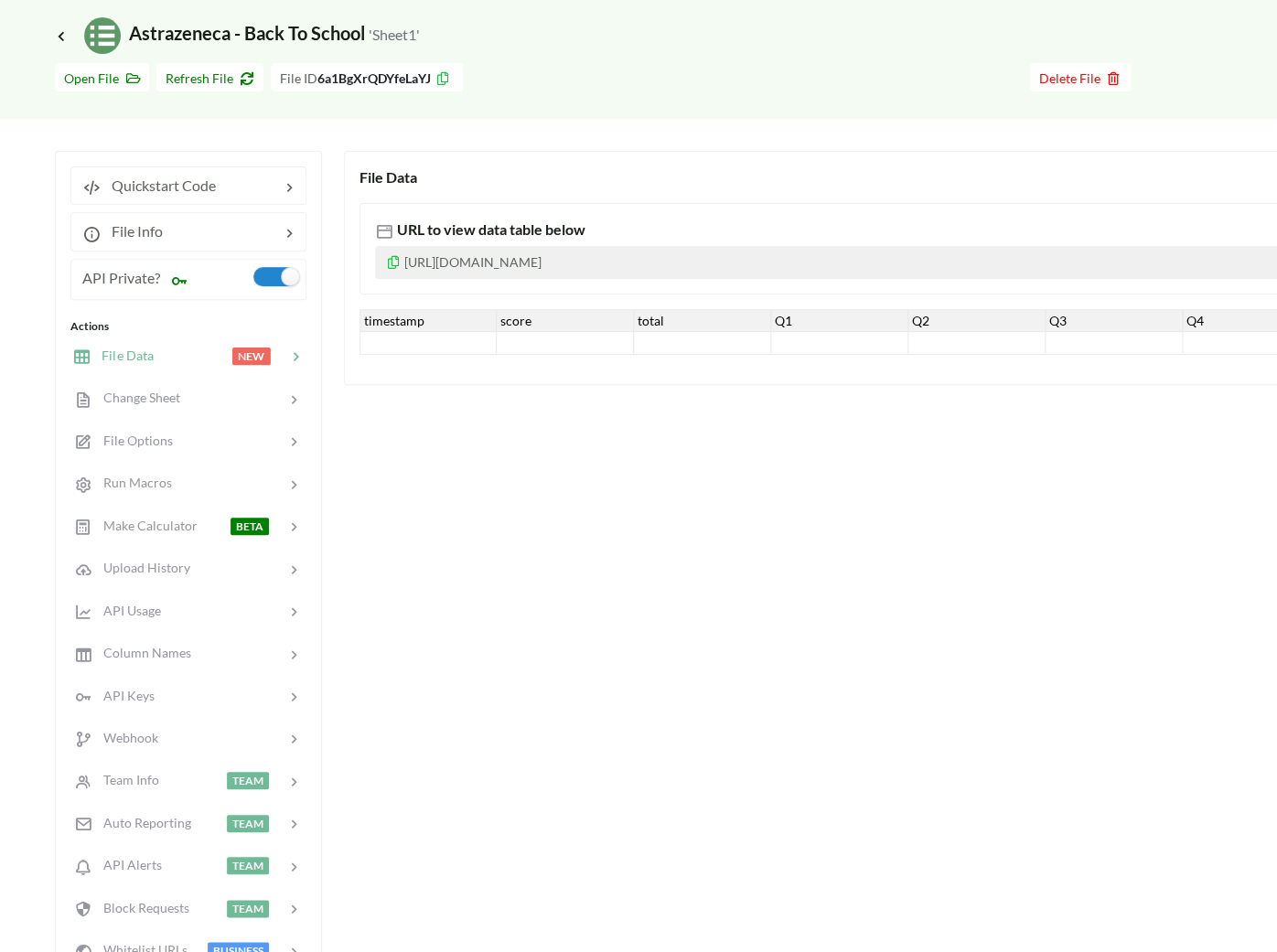
click at [150, 355] on span "File Data" at bounding box center [122, 355] width 63 height 15
click at [192, 232] on div at bounding box center [221, 231] width 117 height 22
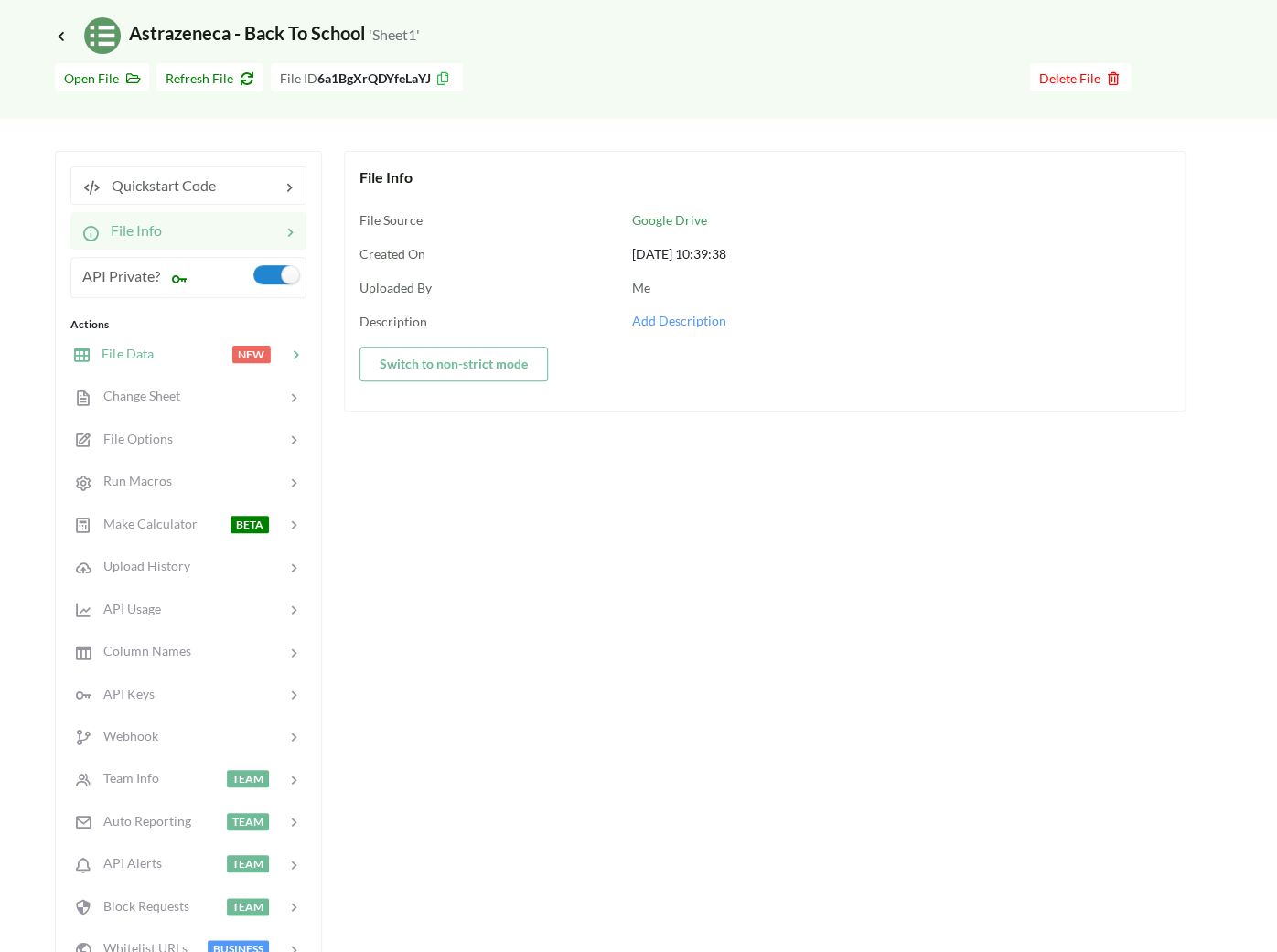
click at [181, 363] on div at bounding box center [192, 354] width 78 height 21
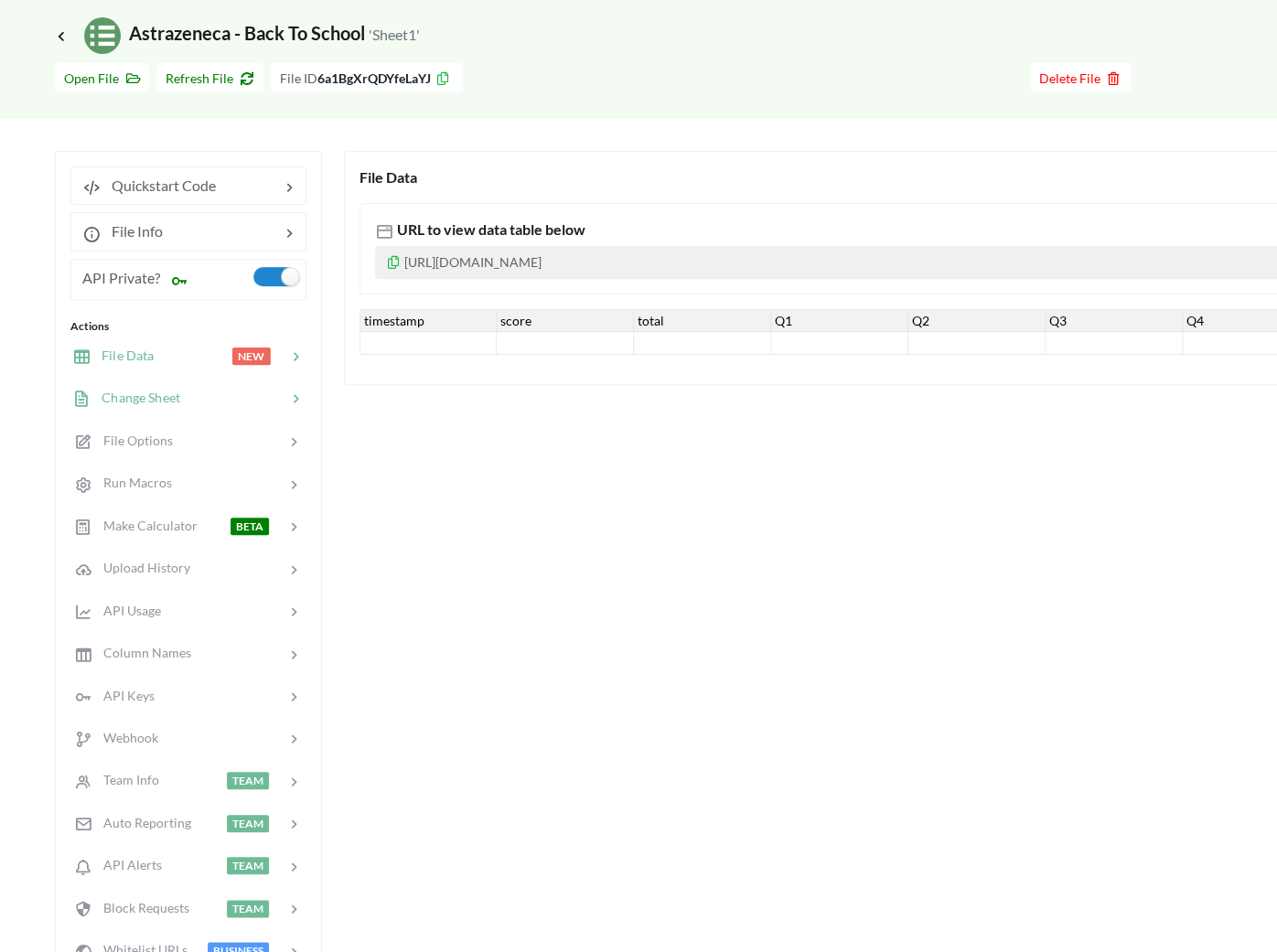
click at [170, 395] on span "Change Sheet" at bounding box center [135, 398] width 89 height 15
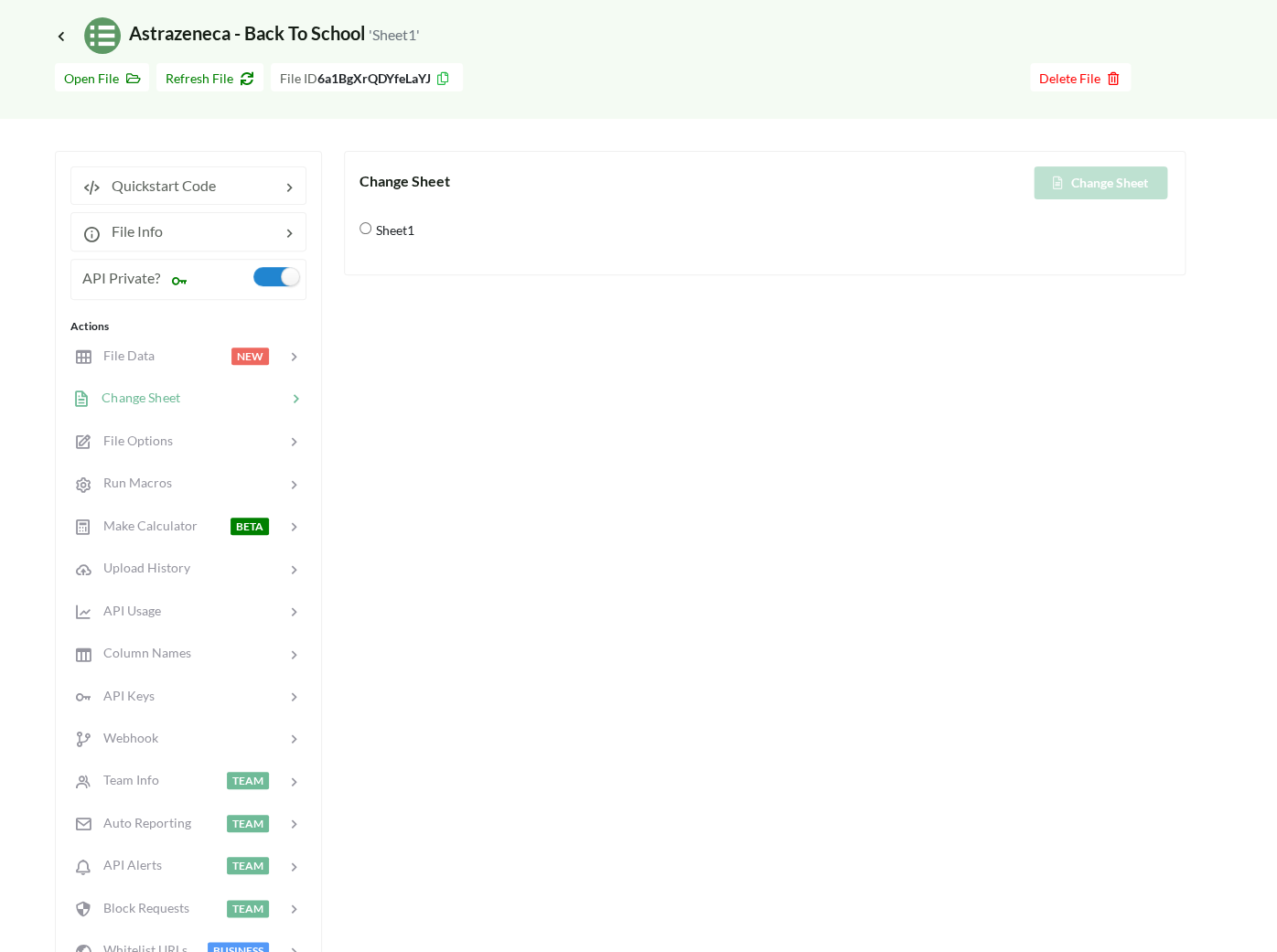
click at [183, 42] on span "Icon Link Astrazeneca - Back To School 'Sheet1'" at bounding box center [237, 33] width 365 height 22
click at [59, 37] on icon at bounding box center [61, 36] width 16 height 14
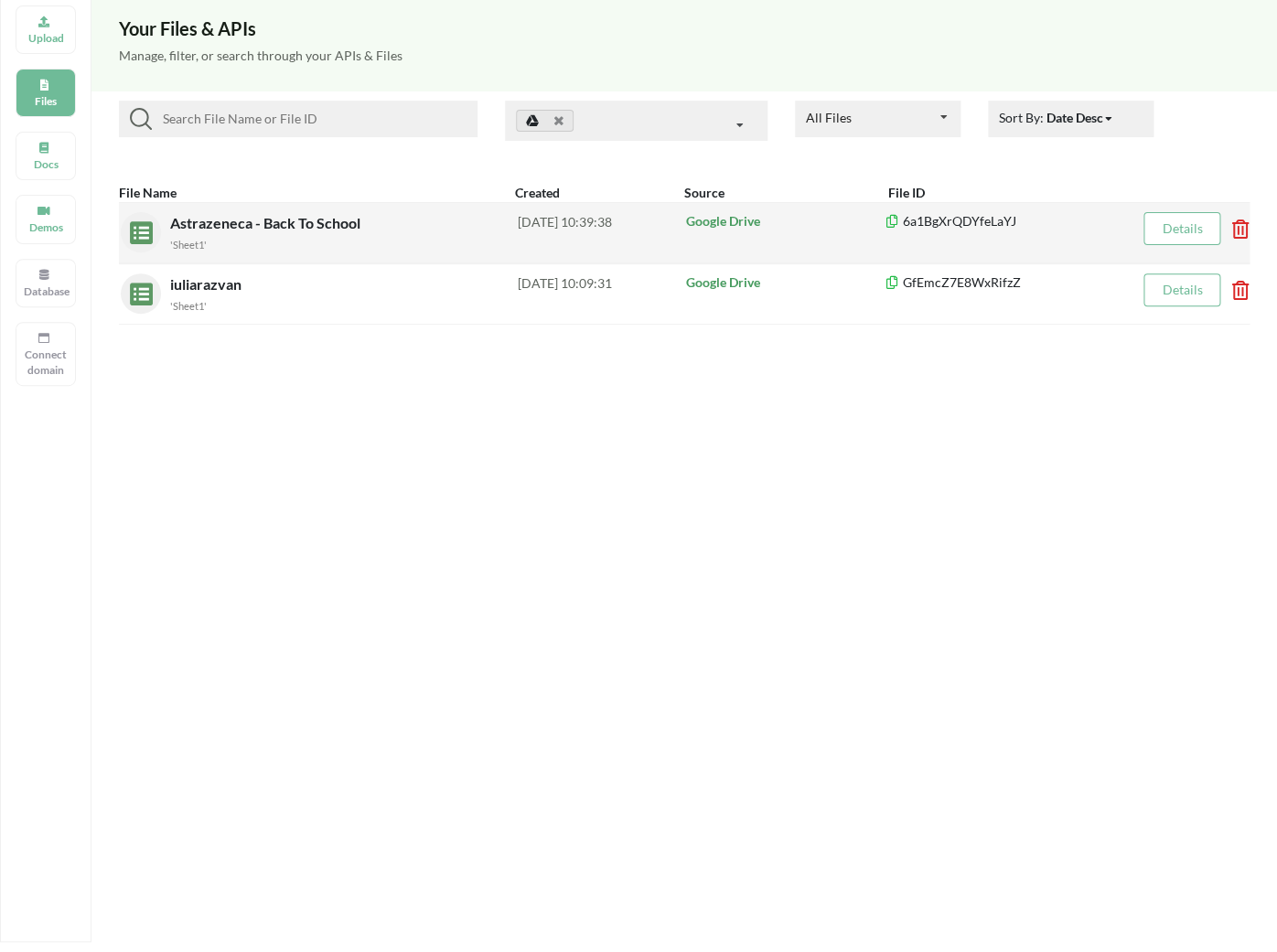
click at [192, 219] on span "Astrazeneca - Back To School" at bounding box center [267, 223] width 194 height 17
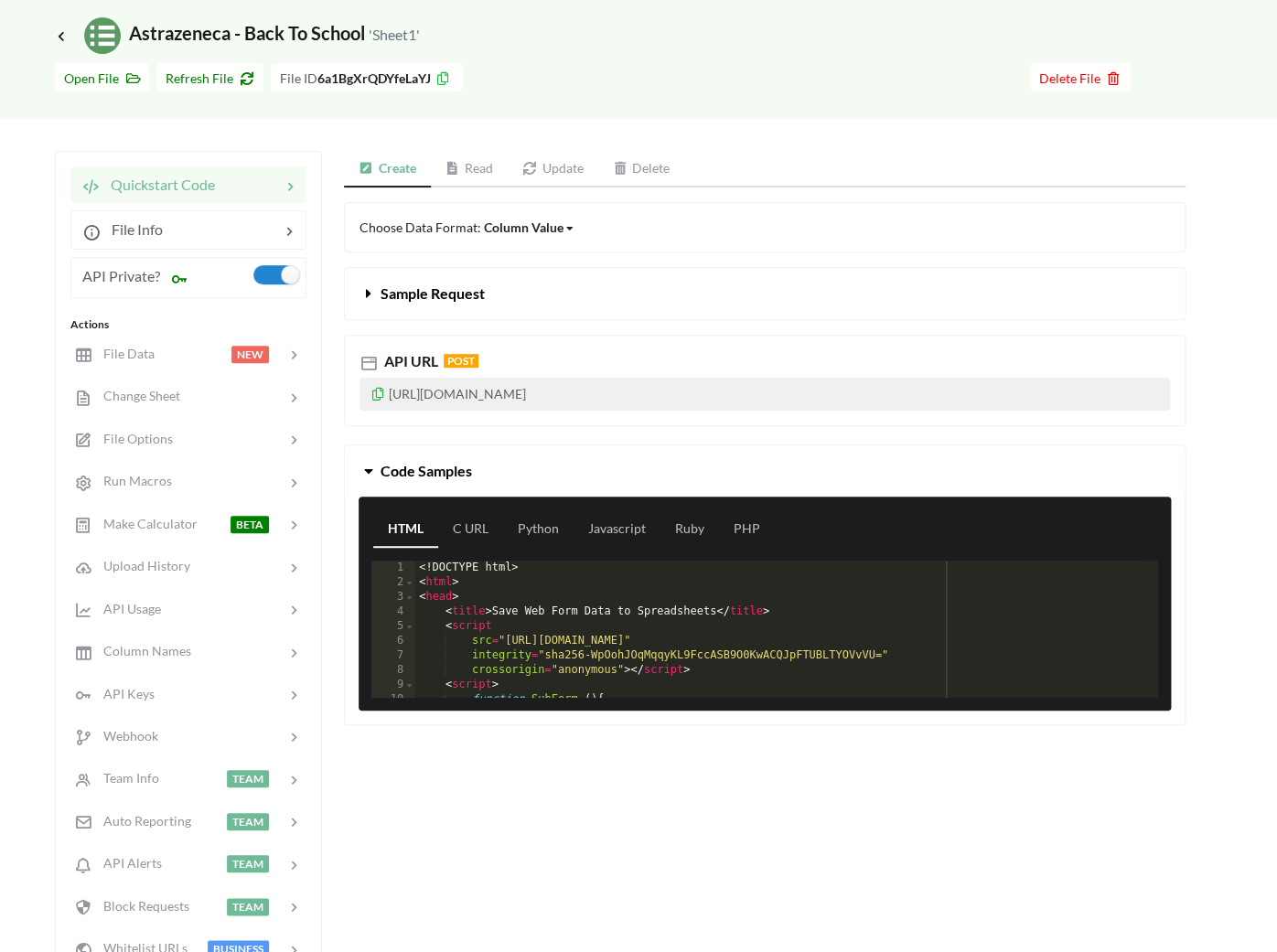
click at [454, 395] on p "[URL][DOMAIN_NAME]" at bounding box center [764, 394] width 810 height 33
copy icon
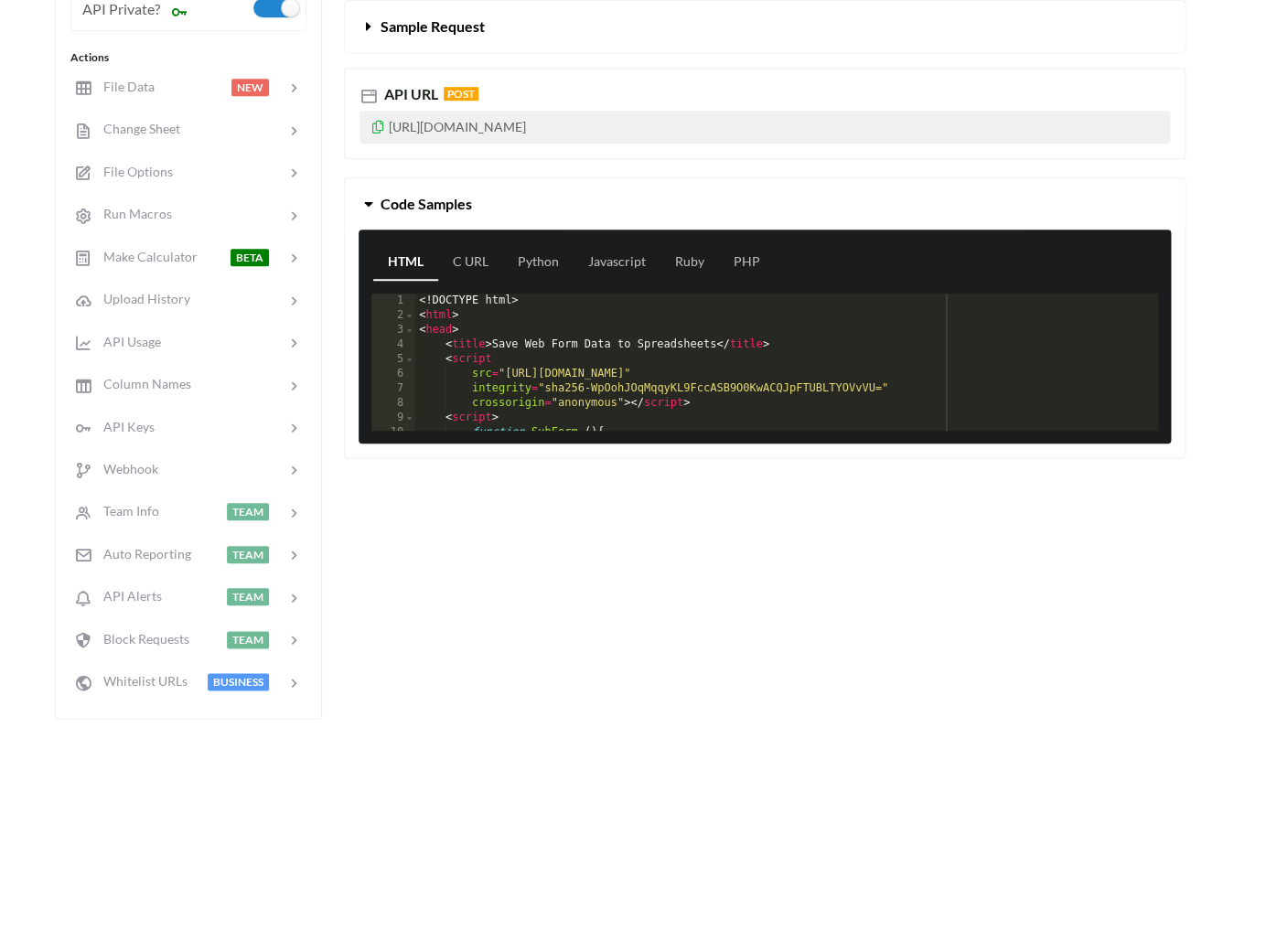
scroll to position [329, 0]
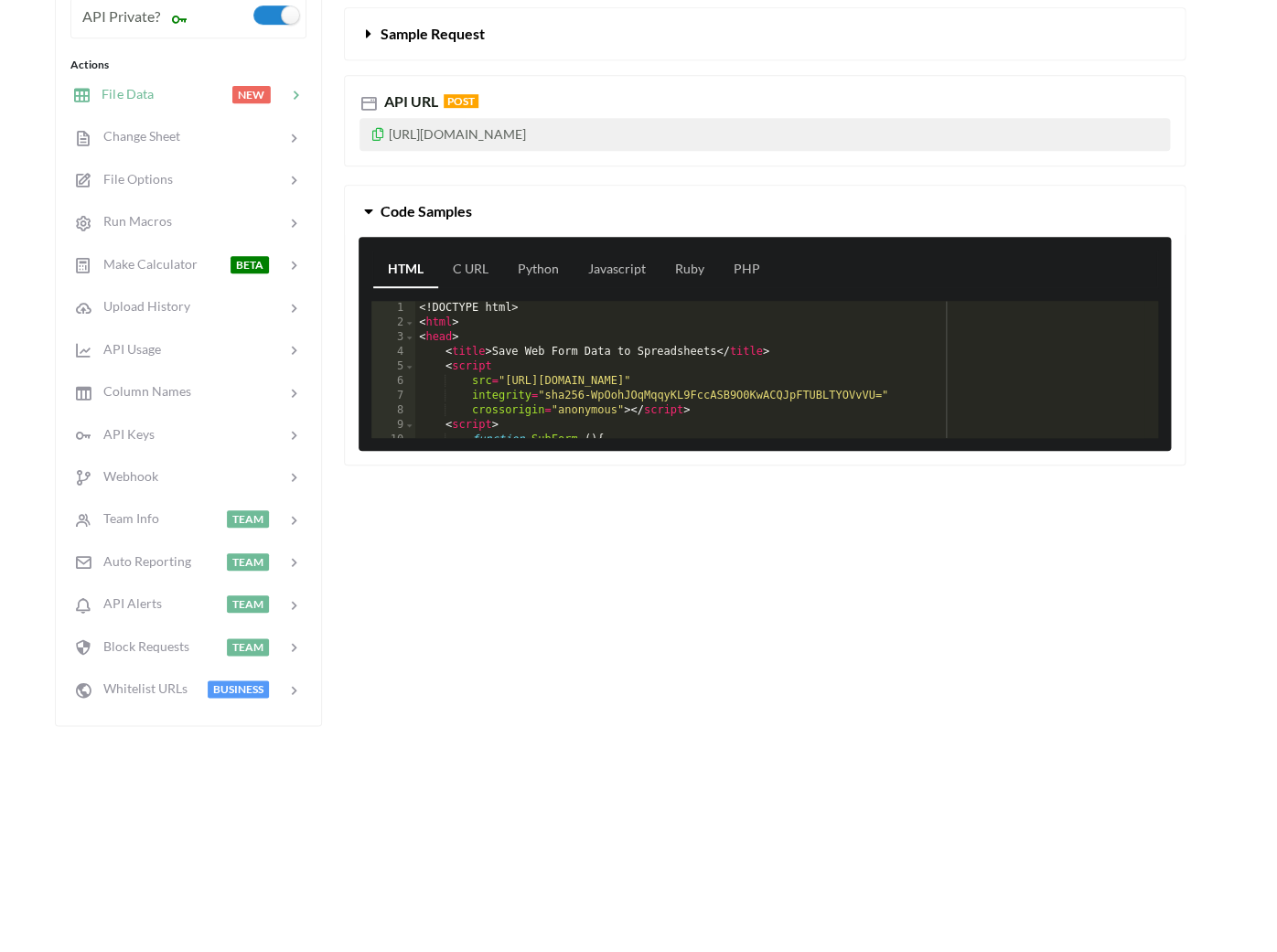
click at [175, 102] on div at bounding box center [192, 95] width 78 height 21
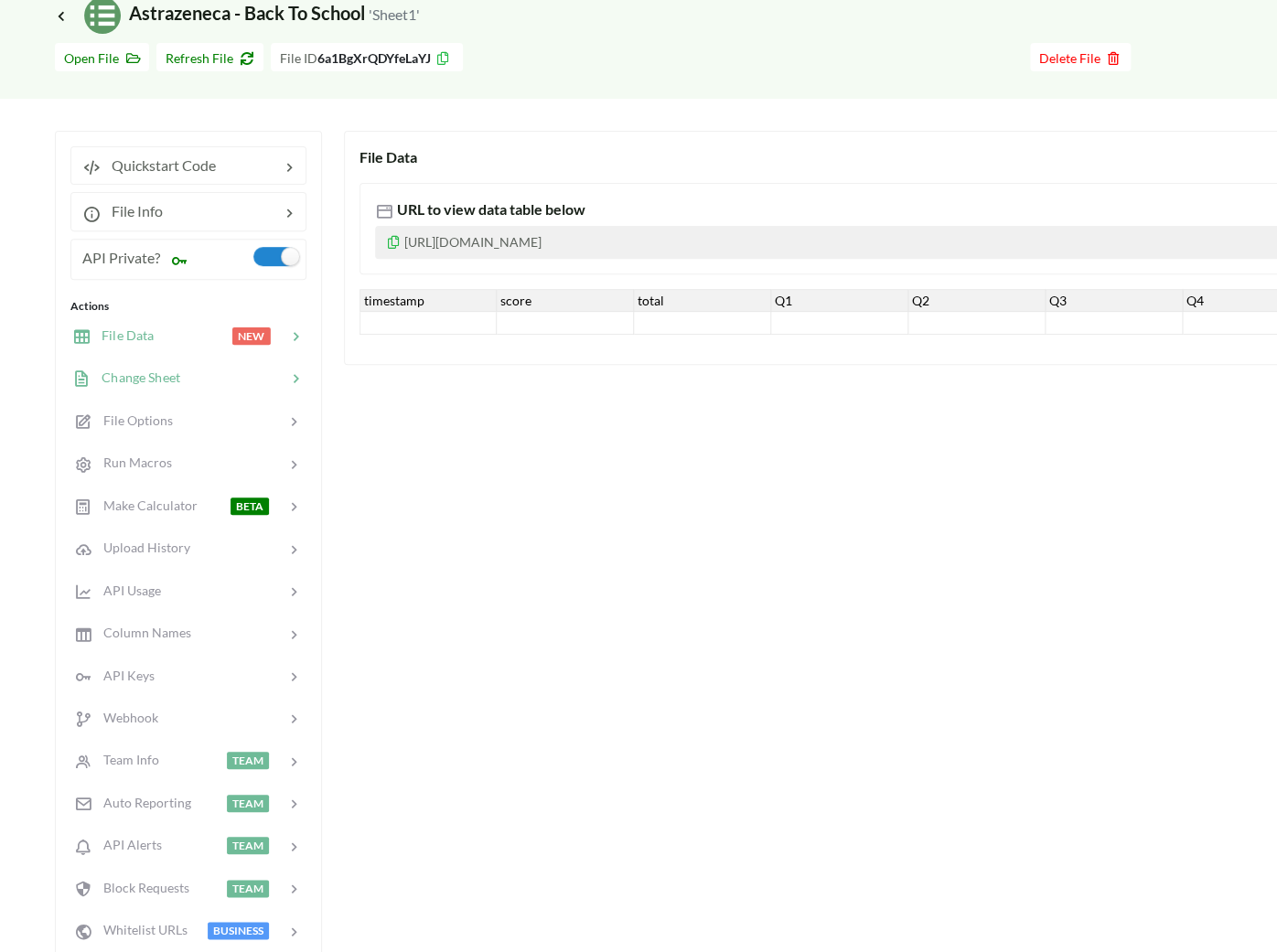
scroll to position [0, 0]
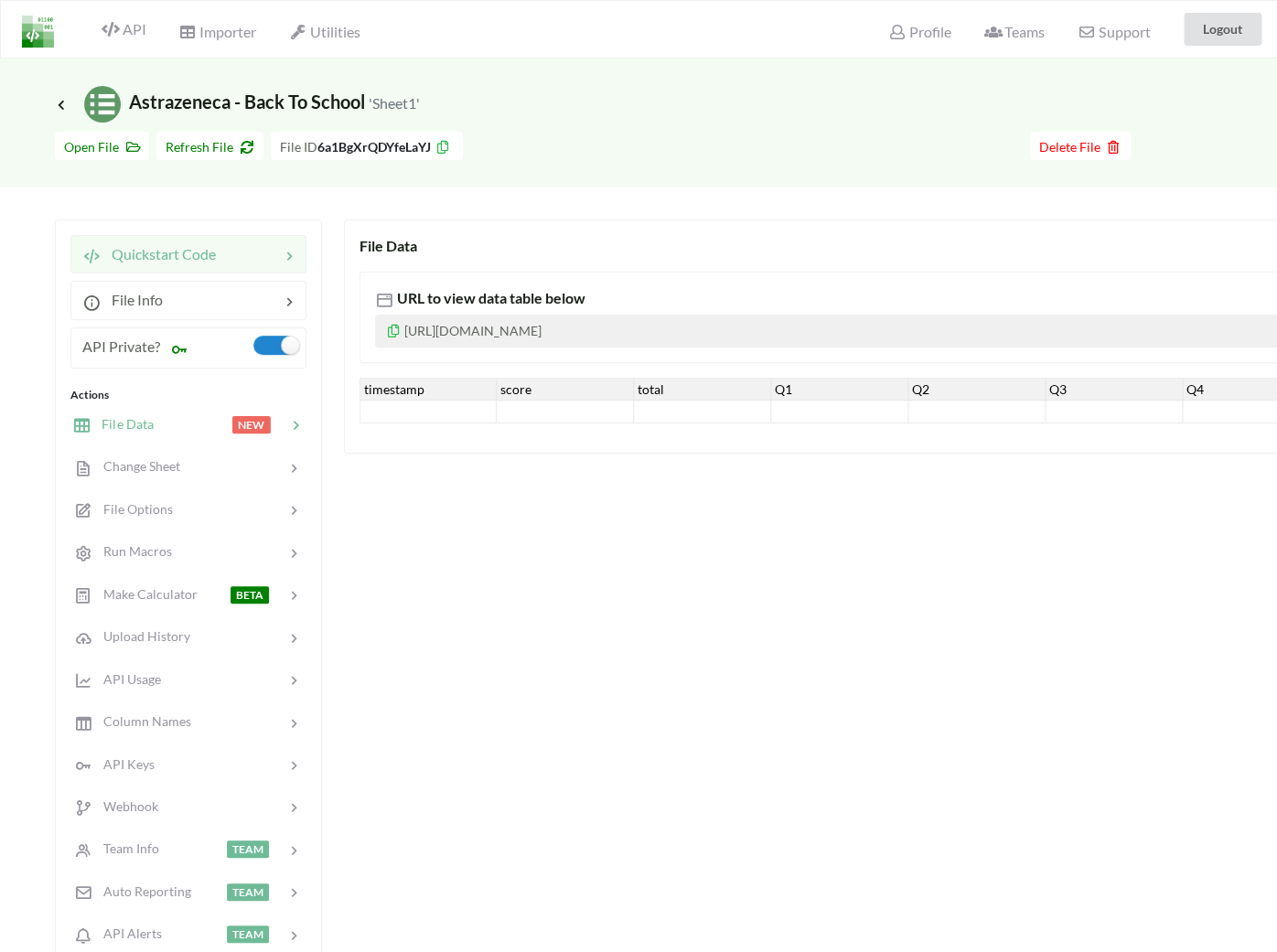
click at [218, 257] on div at bounding box center [248, 254] width 64 height 22
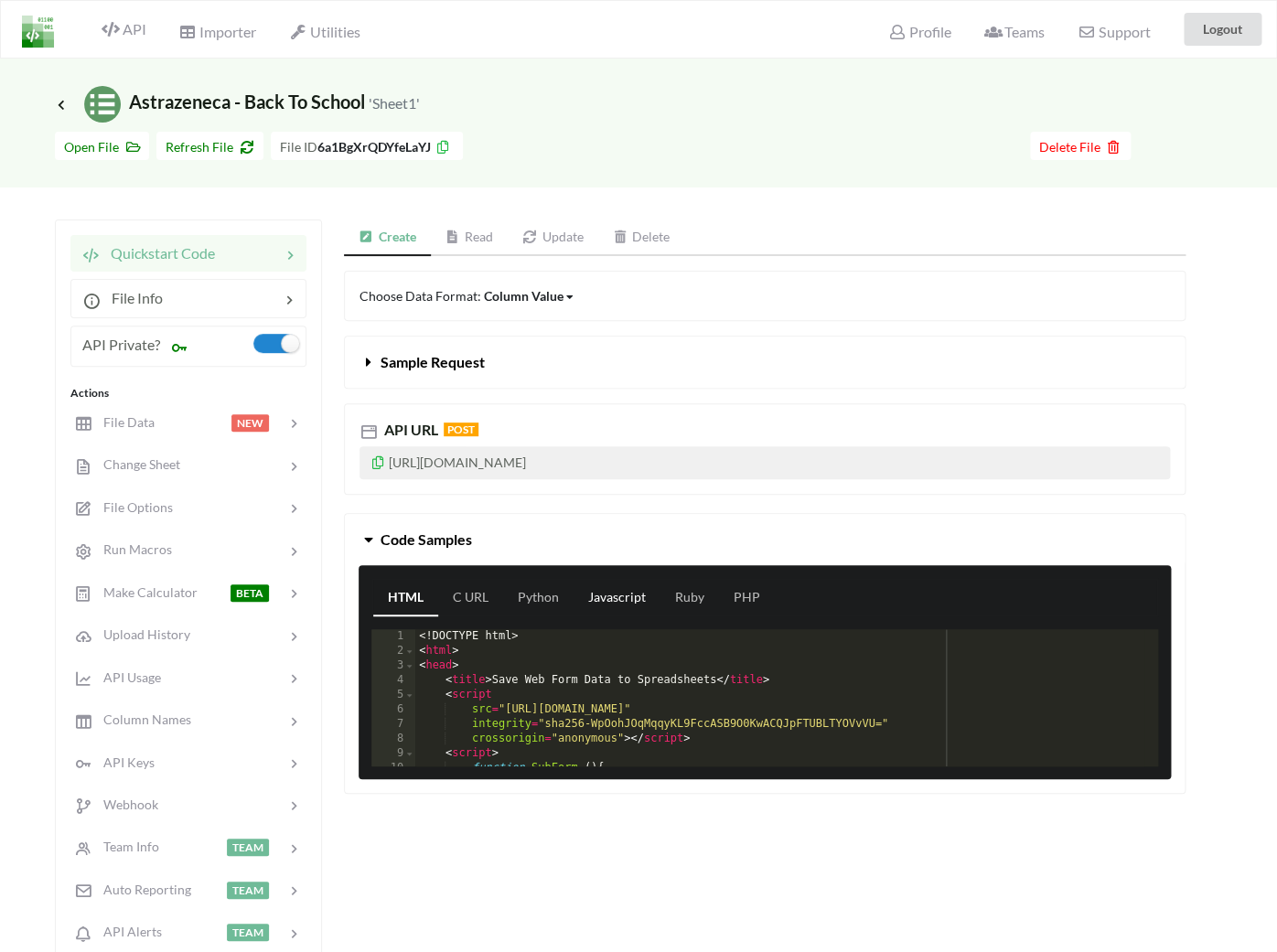
click at [607, 606] on link "Javascript" at bounding box center [617, 598] width 86 height 37
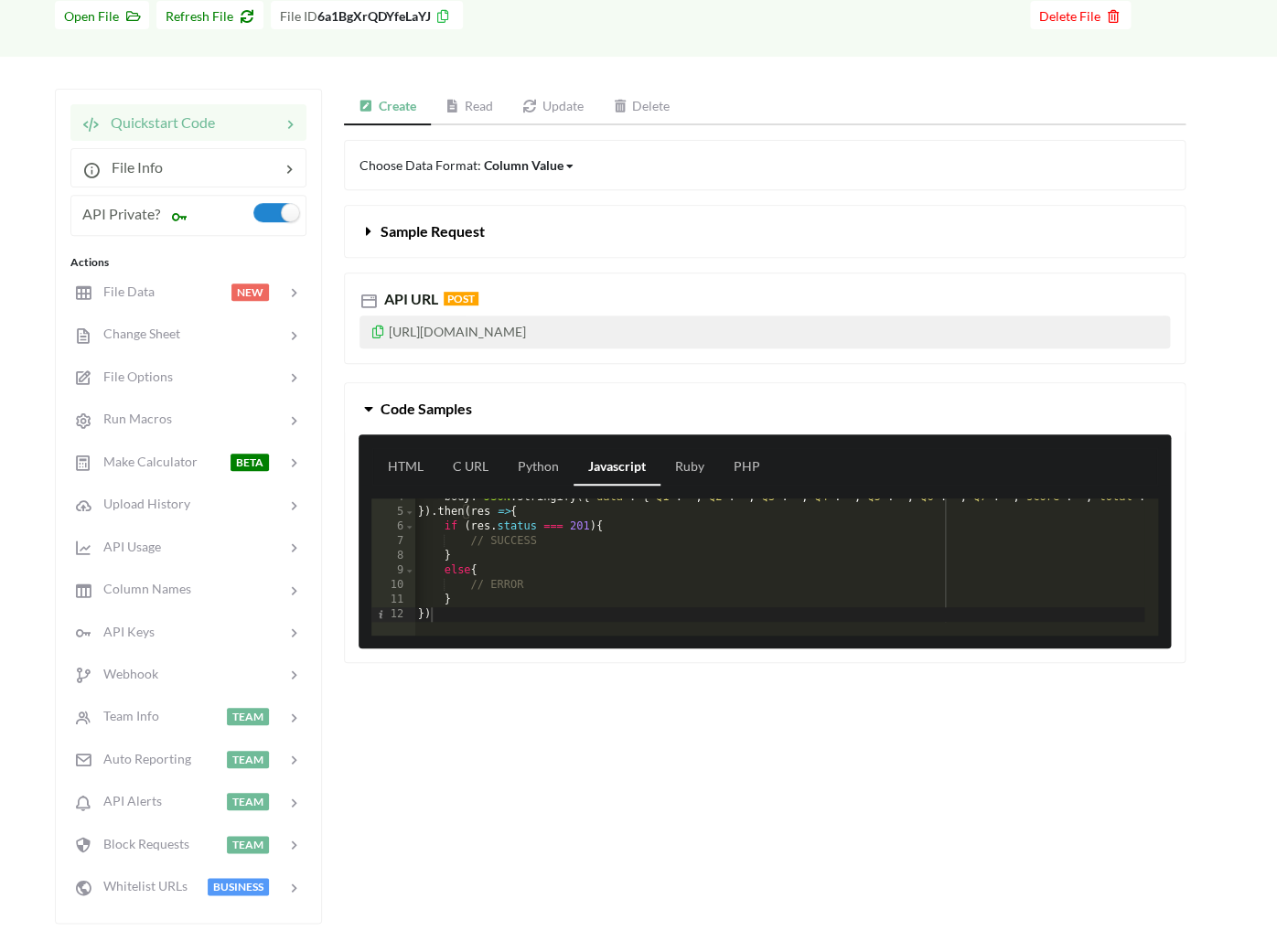
click at [428, 489] on div "HTML C URL Python Javascript Ruby PHP 4 5 6 7 8 9 10 11 12 body : JSON . string…" at bounding box center [764, 541] width 812 height 214
click at [428, 472] on link "HTML" at bounding box center [405, 467] width 65 height 37
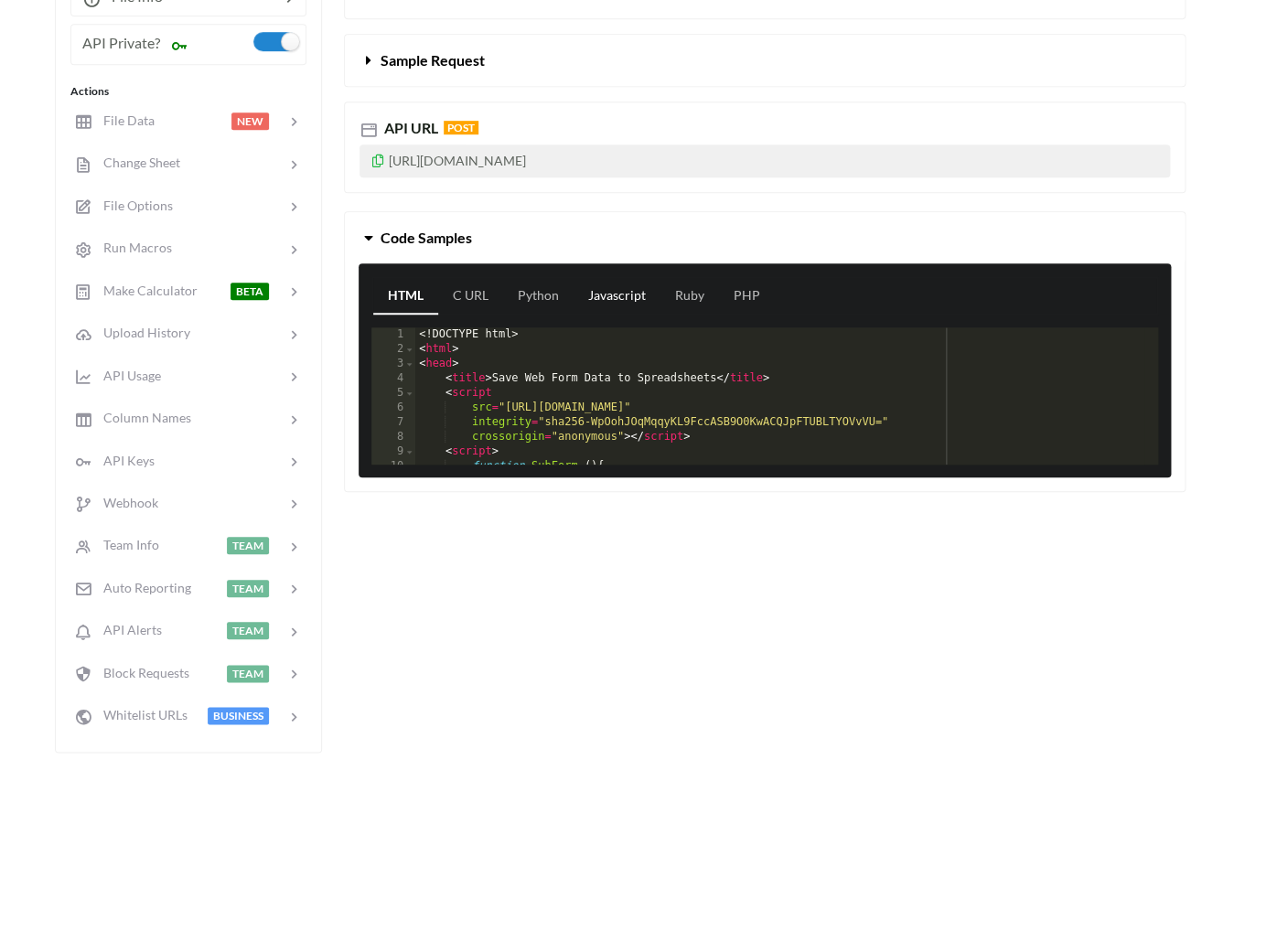
click at [608, 311] on link "Javascript" at bounding box center [617, 296] width 86 height 37
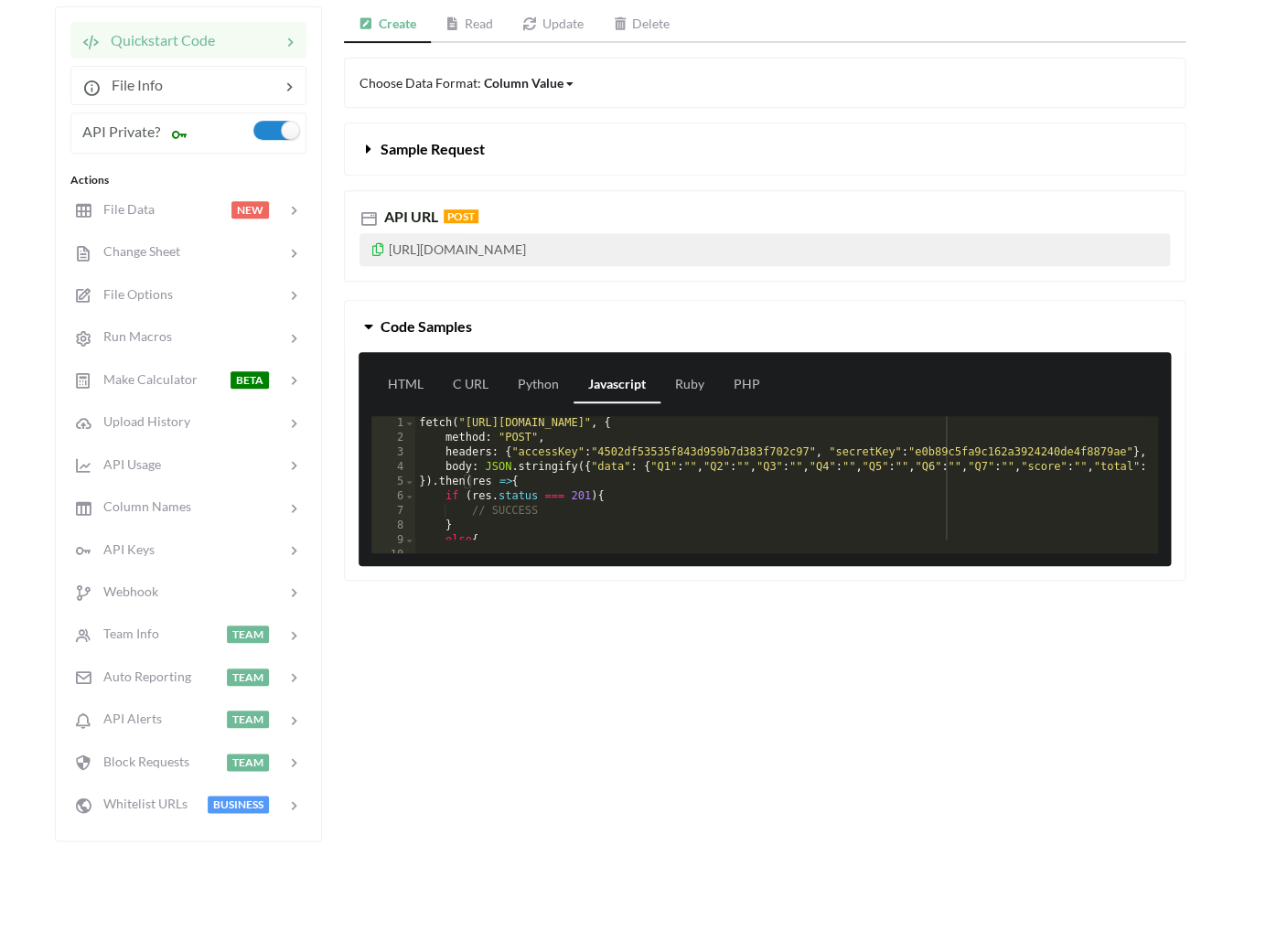
click at [611, 462] on div "fetch ( "[URL][DOMAIN_NAME]" , { method : "POST" , headers : { "accessKey" : "4…" at bounding box center [849, 492] width 870 height 153
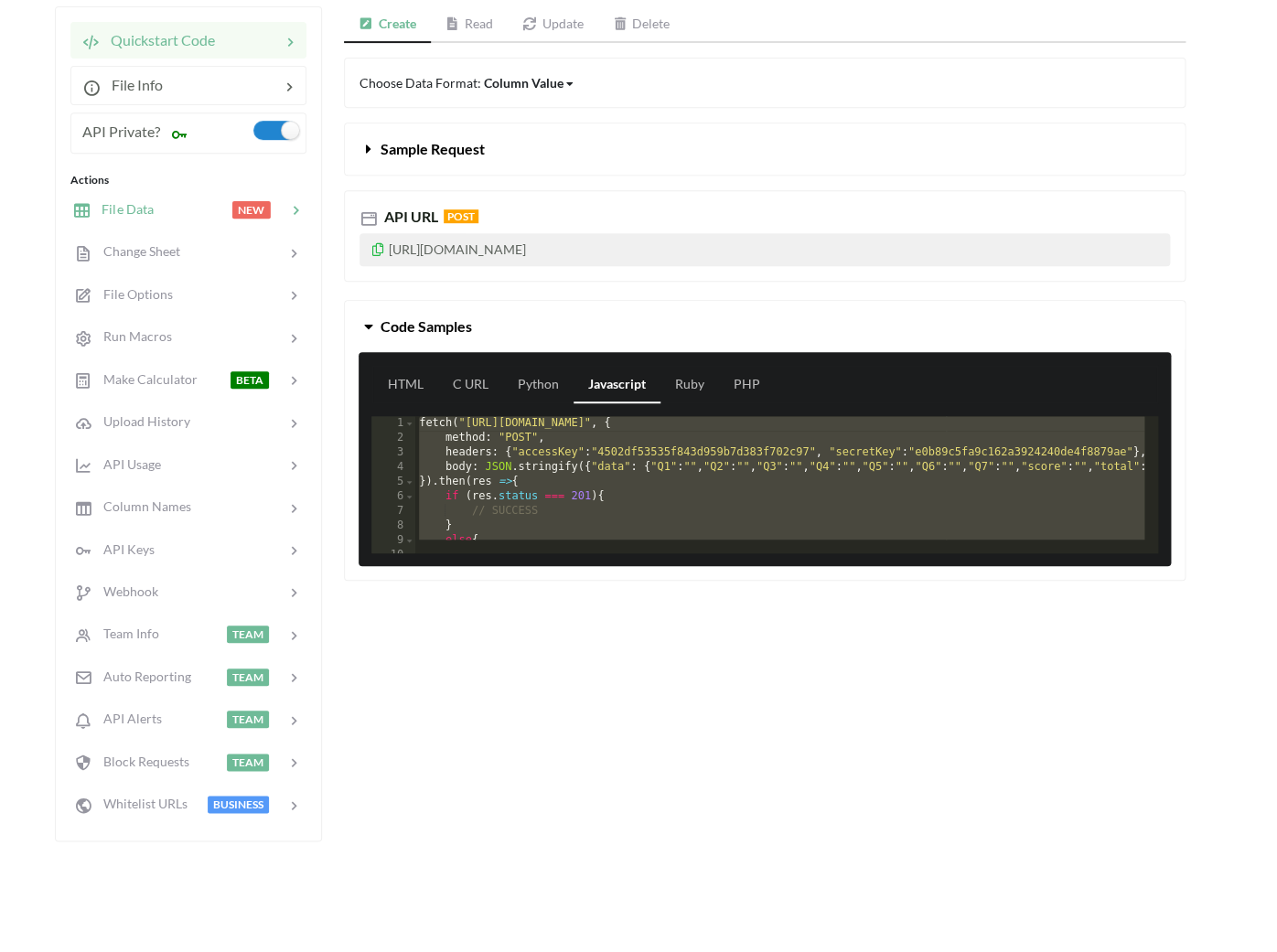
click at [216, 210] on div at bounding box center [192, 210] width 78 height 21
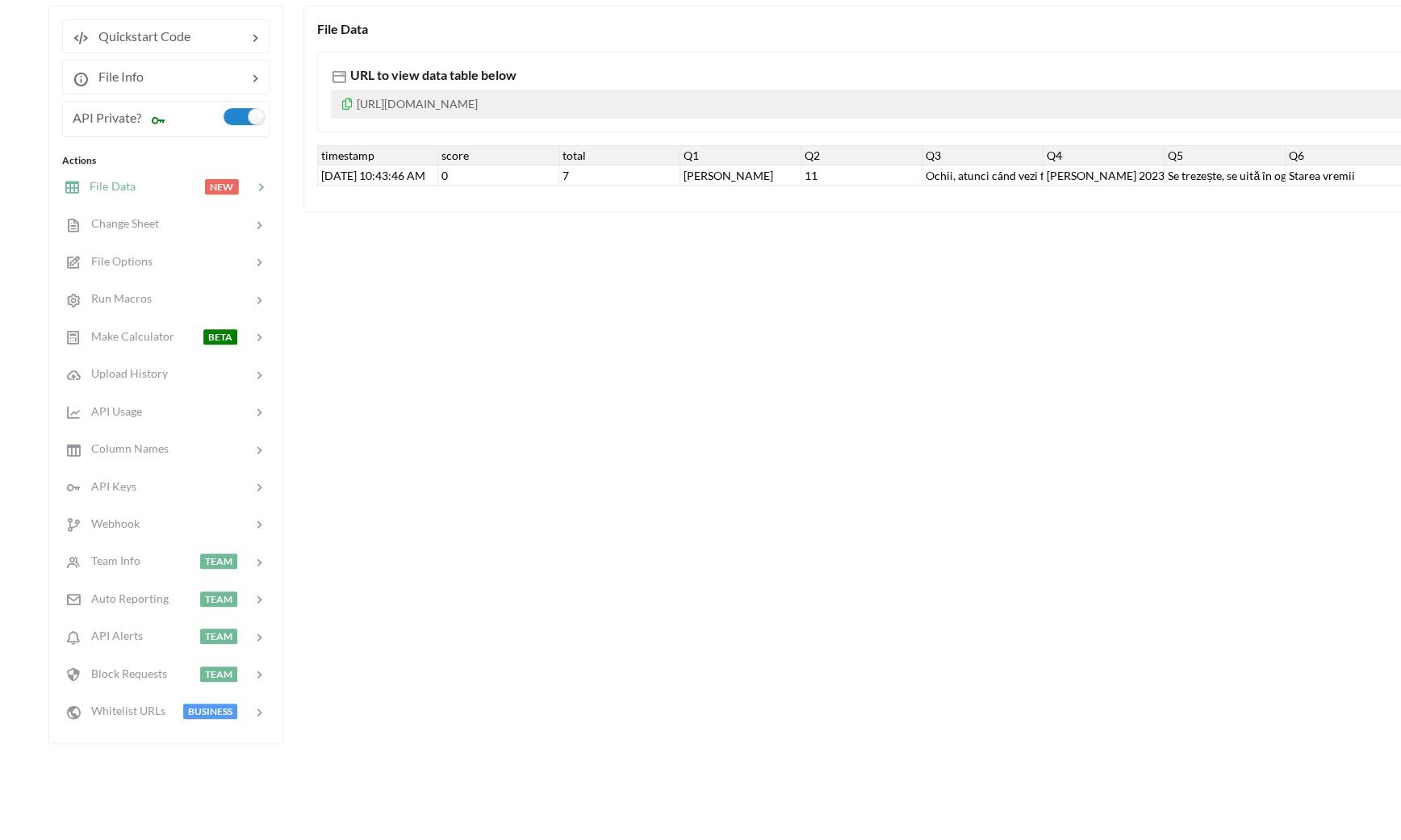
click at [893, 210] on div "File Data URL to view data table below [URL][DOMAIN_NAME] timestamp score total…" at bounding box center [891, 109] width 1176 height 207
